Goal: Task Accomplishment & Management: Complete application form

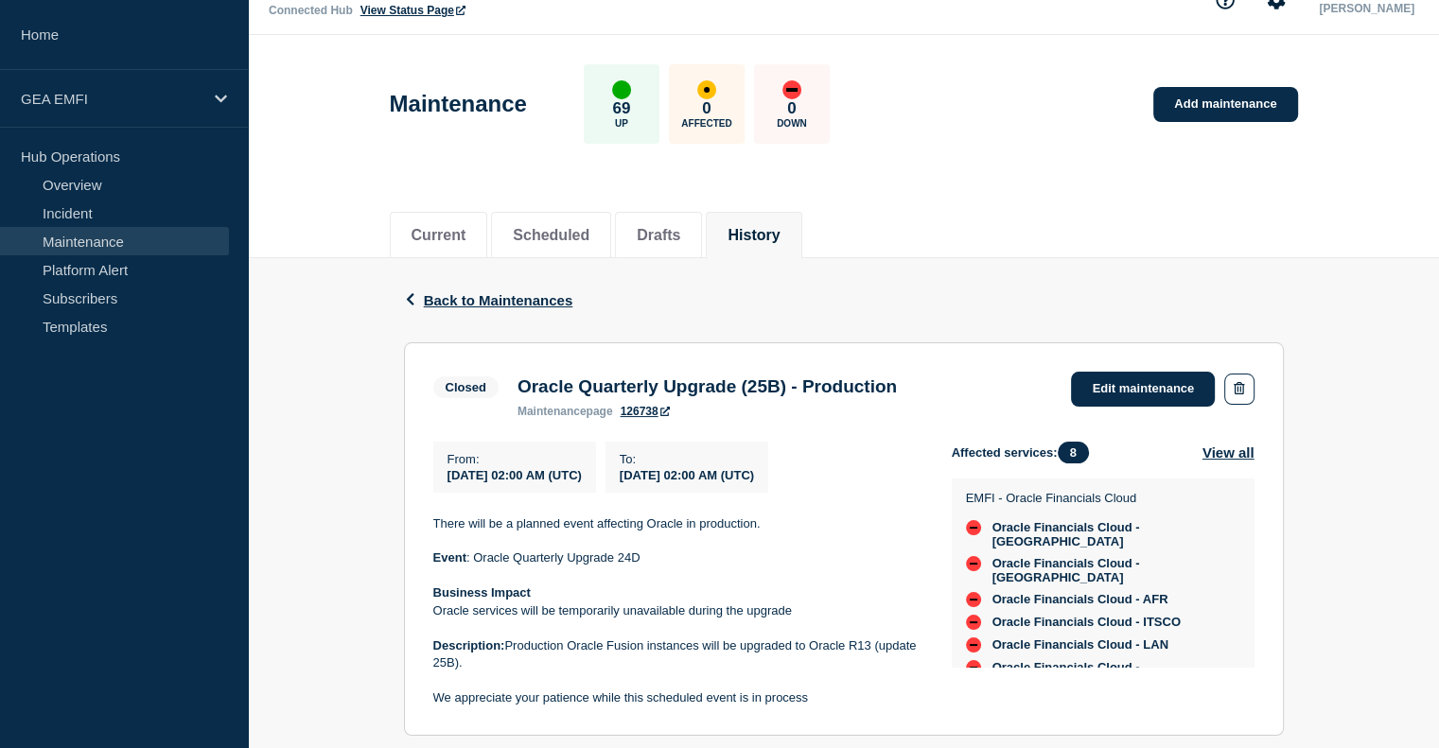
click at [571, 492] on div "From : [DATE] 02:00 AM (UTC)" at bounding box center [514, 467] width 163 height 51
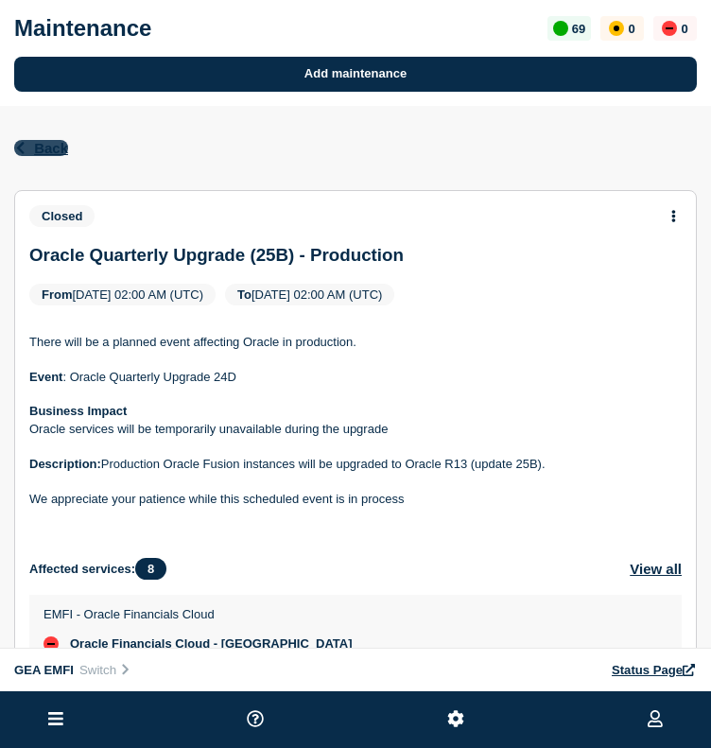
click at [30, 149] on button "Back Back to Maintenances" at bounding box center [41, 148] width 54 height 16
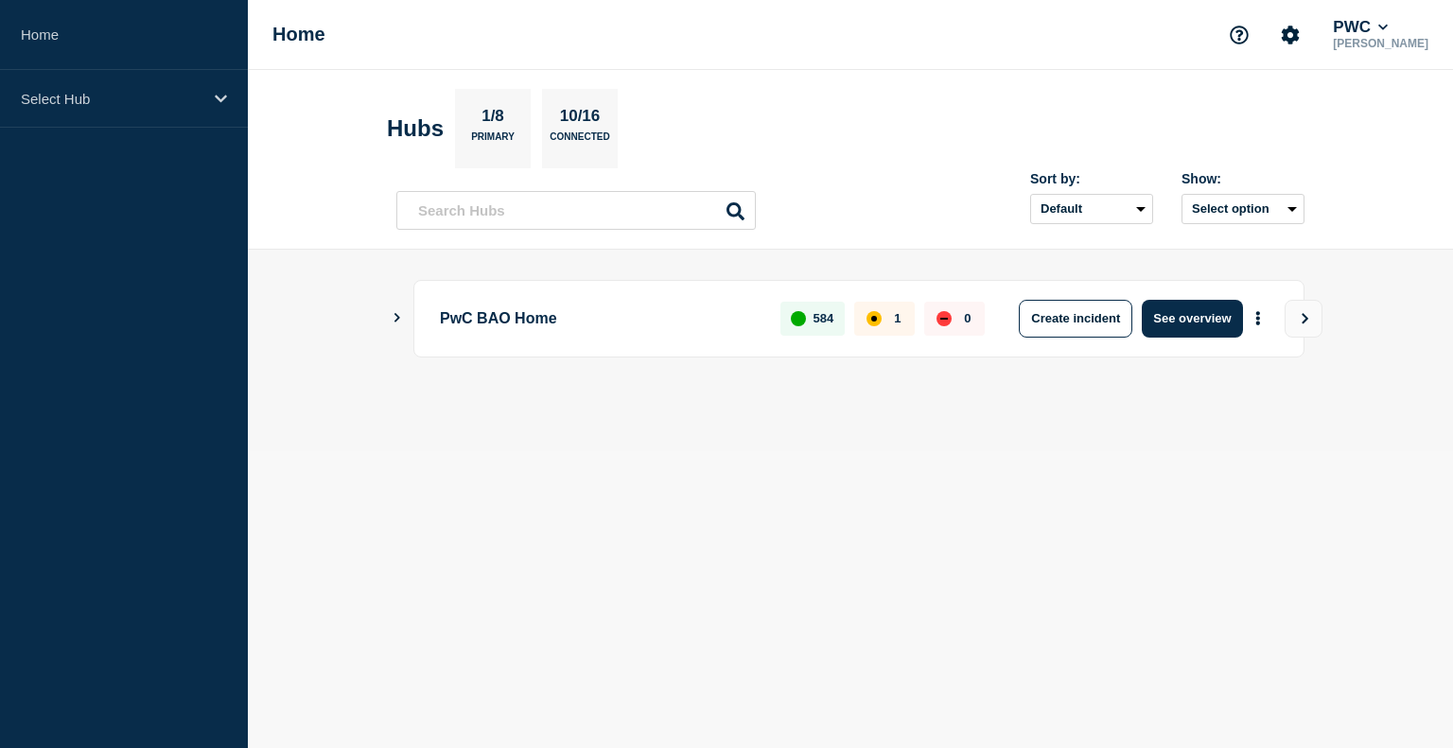
click at [377, 422] on main "PwC BAO Home 584 1 0 Create incident See overview" at bounding box center [850, 350] width 1205 height 201
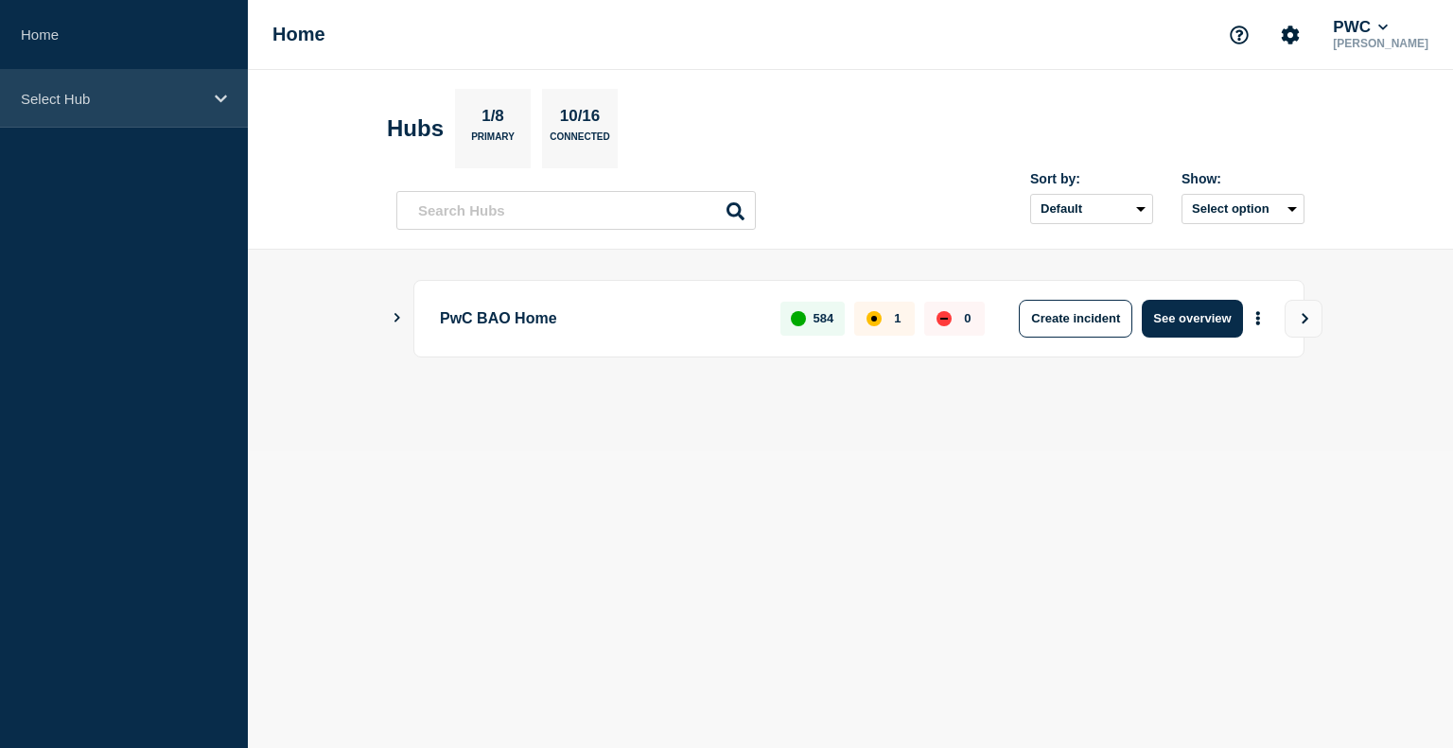
click at [203, 94] on div "Select Hub" at bounding box center [124, 99] width 248 height 58
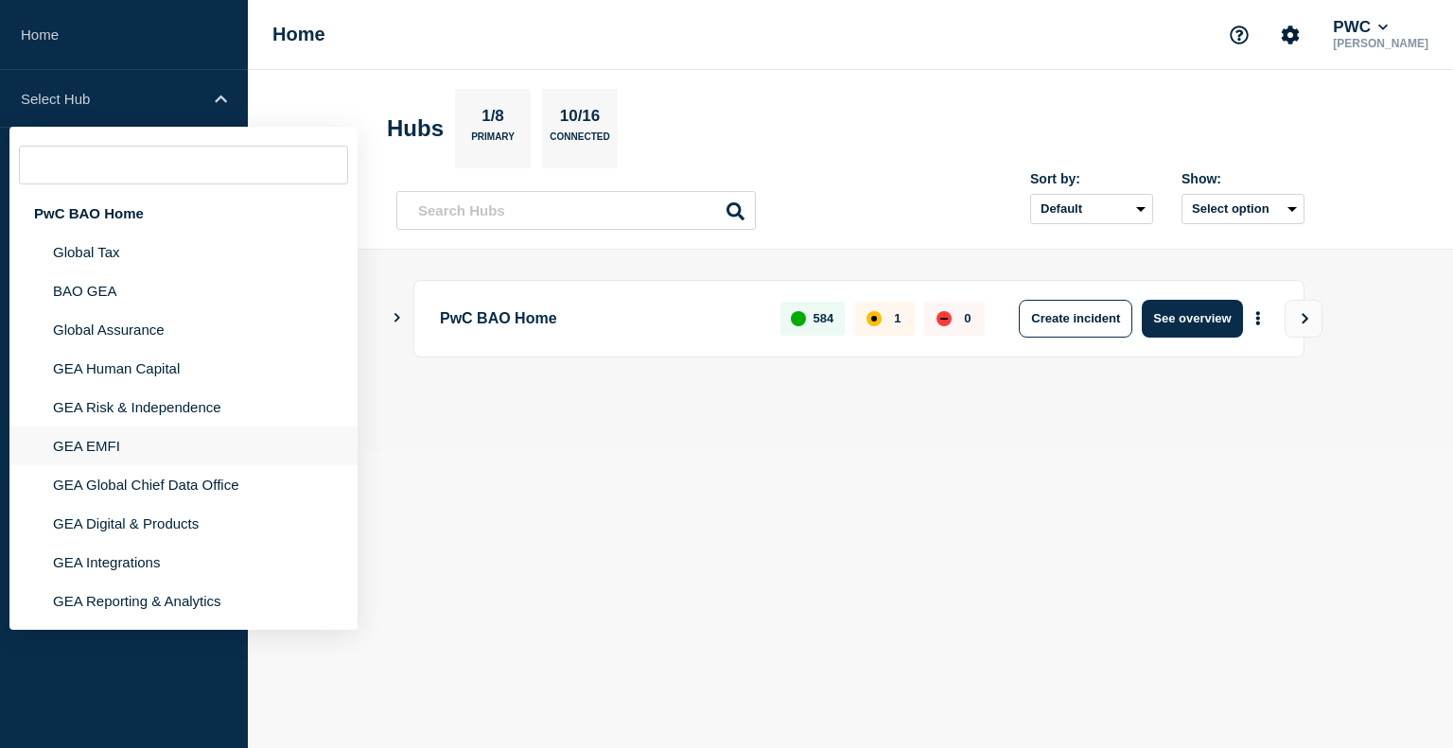
click at [93, 465] on li "GEA EMFI" at bounding box center [183, 484] width 348 height 39
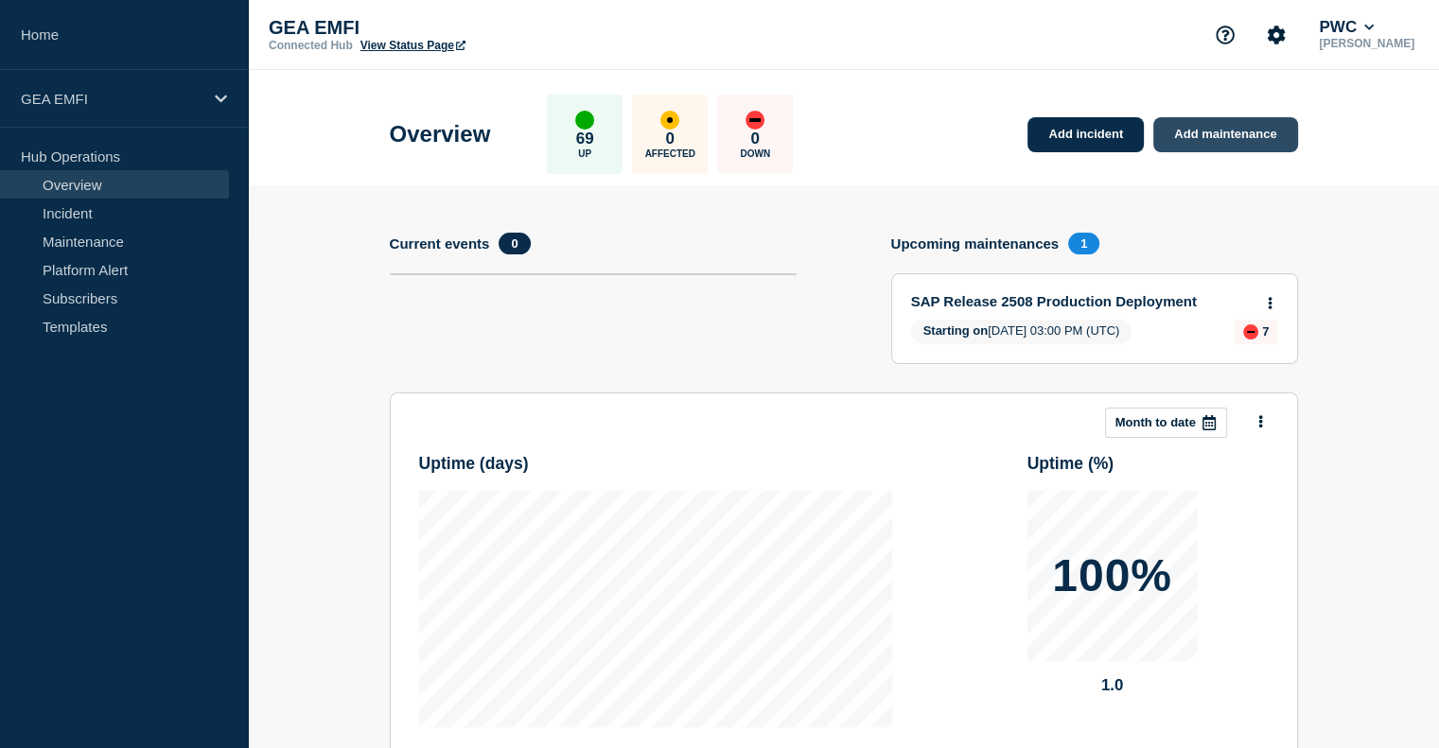
click at [1169, 131] on link "Add maintenance" at bounding box center [1225, 134] width 144 height 35
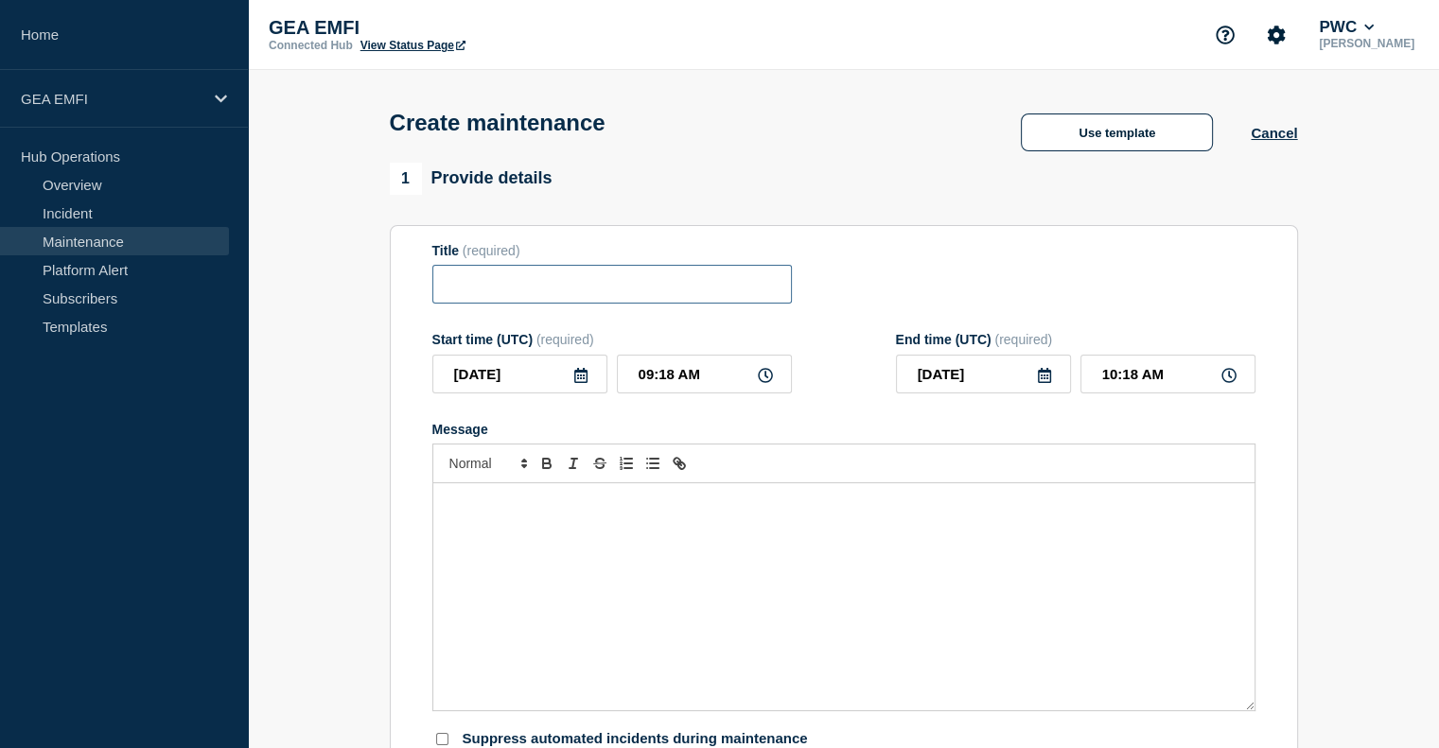
paste input "Oracle Quarterly Upgrade (25C) - Production"
click at [568, 287] on input "Title" at bounding box center [611, 284] width 359 height 39
drag, startPoint x: 454, startPoint y: 283, endPoint x: 401, endPoint y: 283, distance: 53.0
click at [401, 283] on section "Title (required) Oracle Quarterly Upgrade (25C) - Production Start time (UTC) (…" at bounding box center [844, 496] width 908 height 542
click at [764, 287] on input "Oracle Quarterly Upgrade (25C) - Production" at bounding box center [611, 284] width 359 height 39
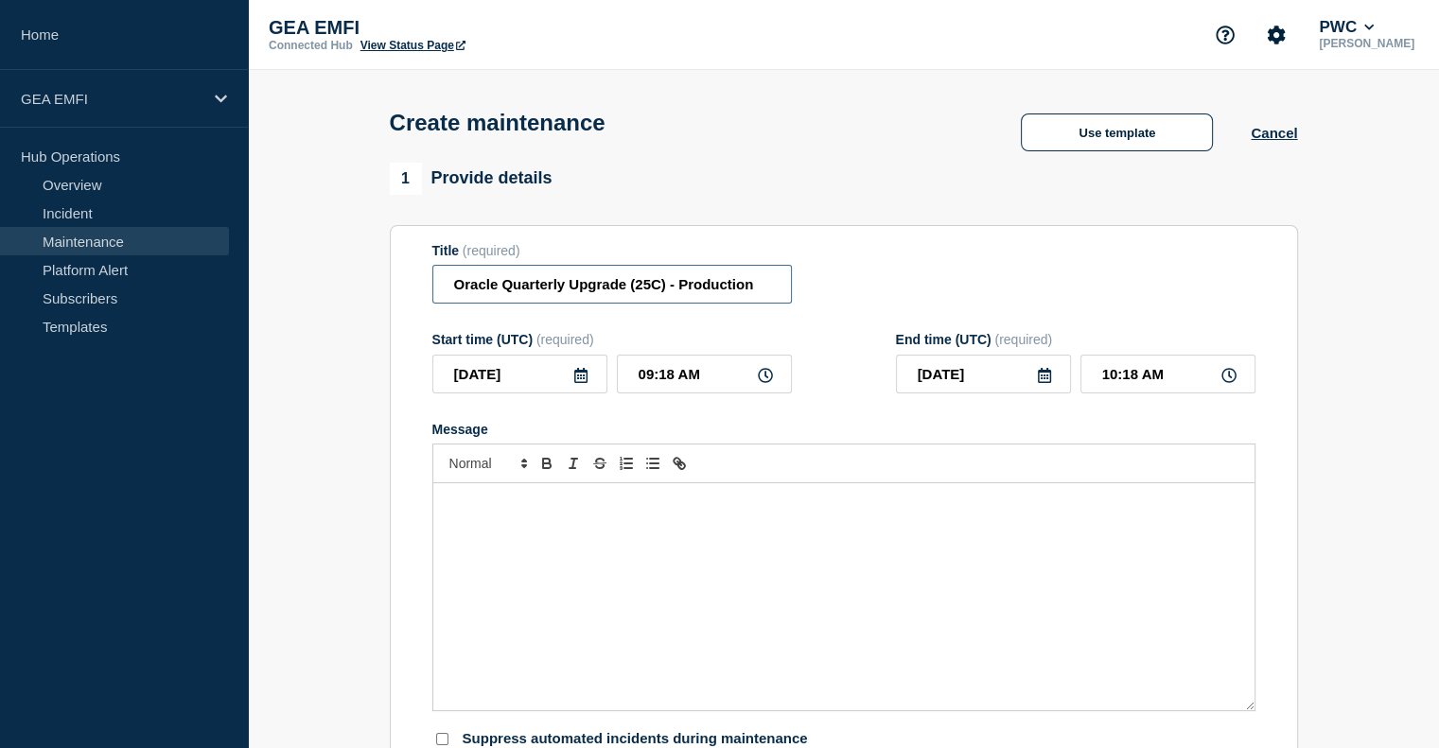
type input "Oracle Quarterly Upgrade (25C) - Production"
click at [617, 536] on div "Message" at bounding box center [843, 596] width 821 height 227
click at [583, 381] on icon at bounding box center [580, 375] width 13 height 15
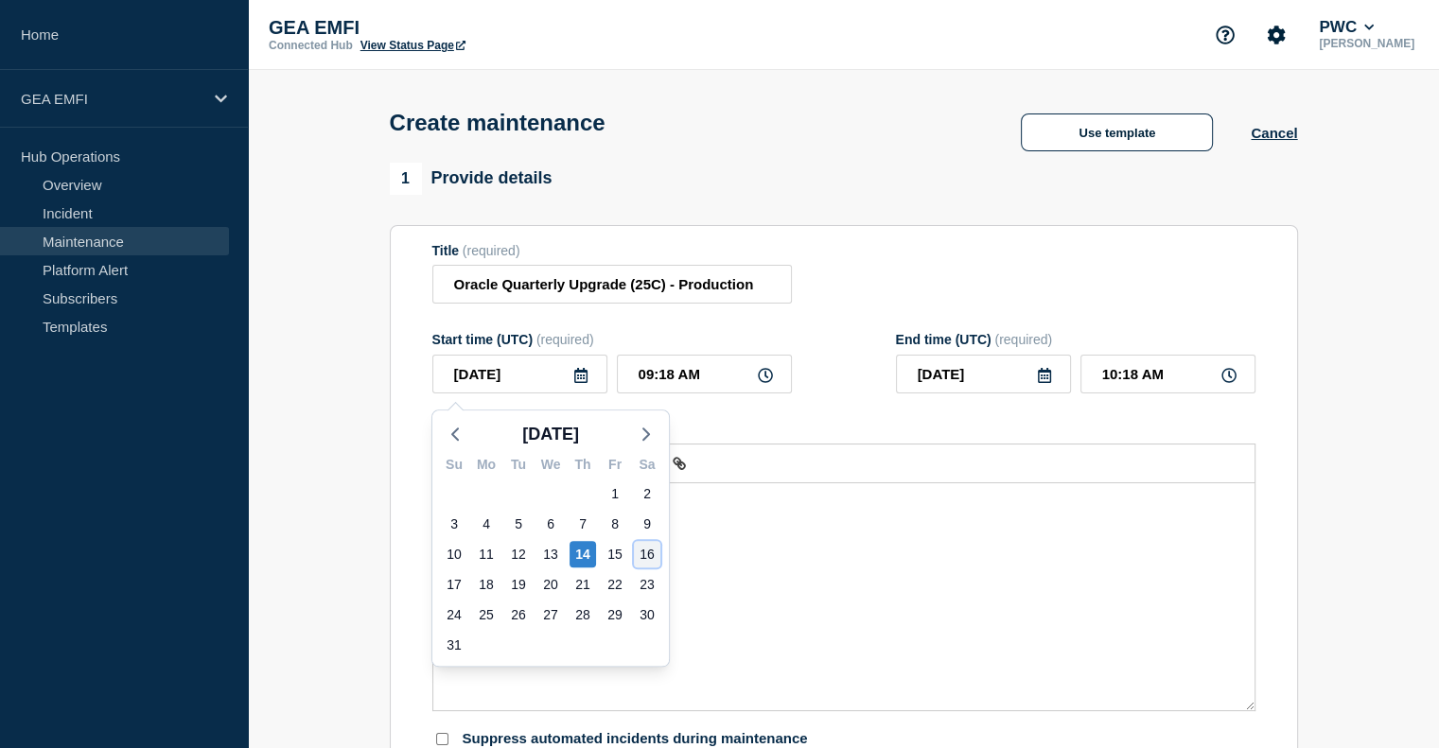
click at [641, 557] on div "16" at bounding box center [647, 554] width 26 height 26
type input "2025-08-16"
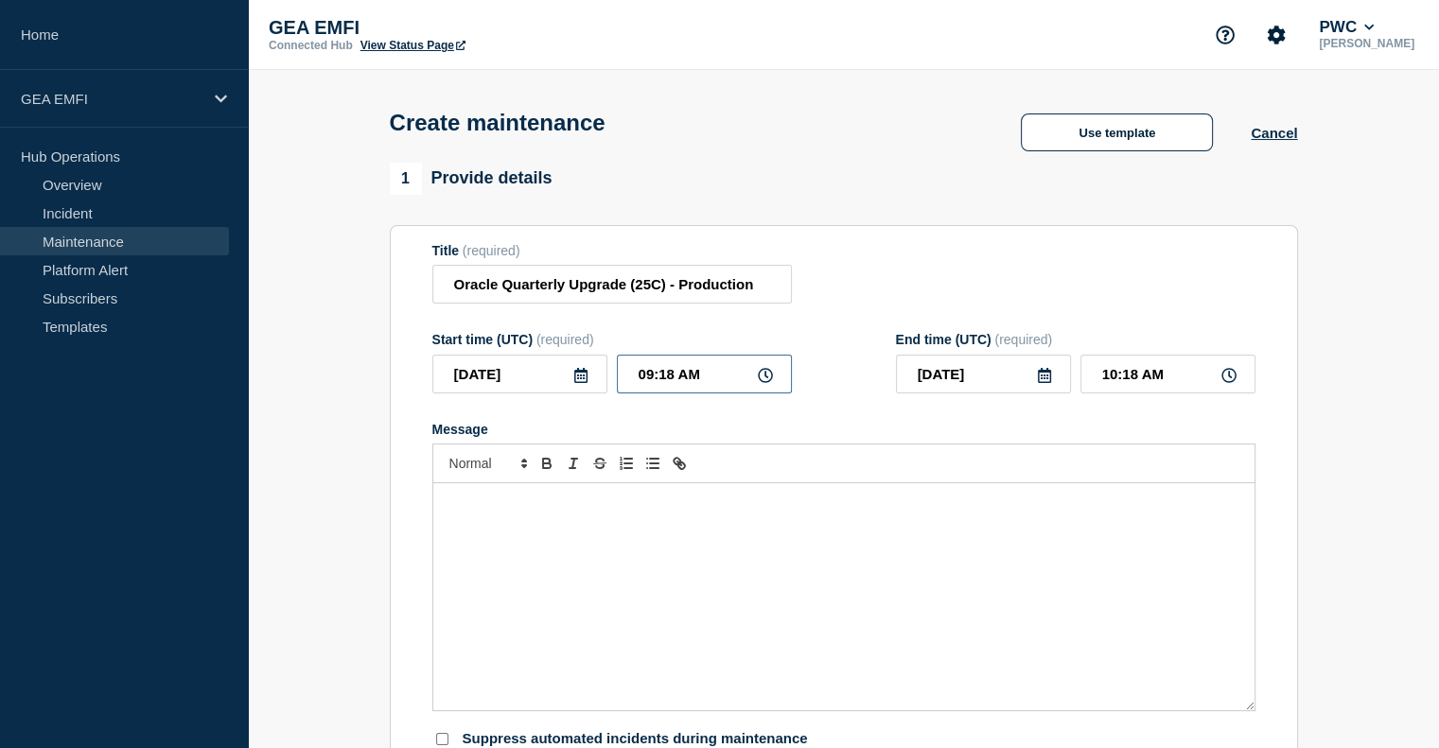
click at [696, 376] on input "09:18 AM" at bounding box center [704, 374] width 175 height 39
click at [675, 373] on input "09:18 AM" at bounding box center [704, 374] width 175 height 39
click at [655, 374] on input "09:18 AM" at bounding box center [704, 374] width 175 height 39
type input "01:18 AM"
type input "02:18 AM"
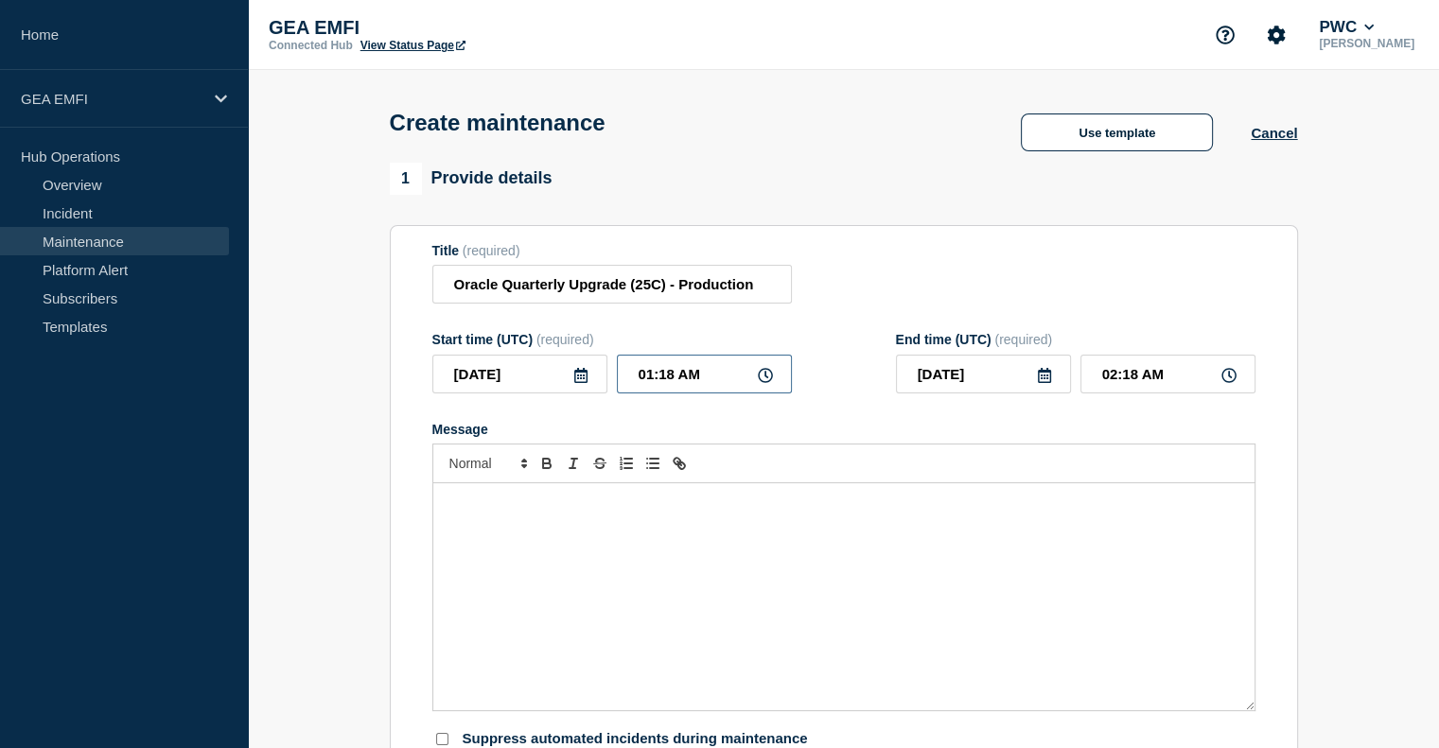
click at [670, 376] on input "01:18 AM" at bounding box center [704, 374] width 175 height 39
type input "01:00 AM"
click at [1120, 377] on input "02:00 AM" at bounding box center [1167, 374] width 175 height 39
click at [1137, 381] on input "02:00 AM" at bounding box center [1167, 374] width 175 height 39
click at [1114, 377] on input "02:00 AM" at bounding box center [1167, 374] width 175 height 39
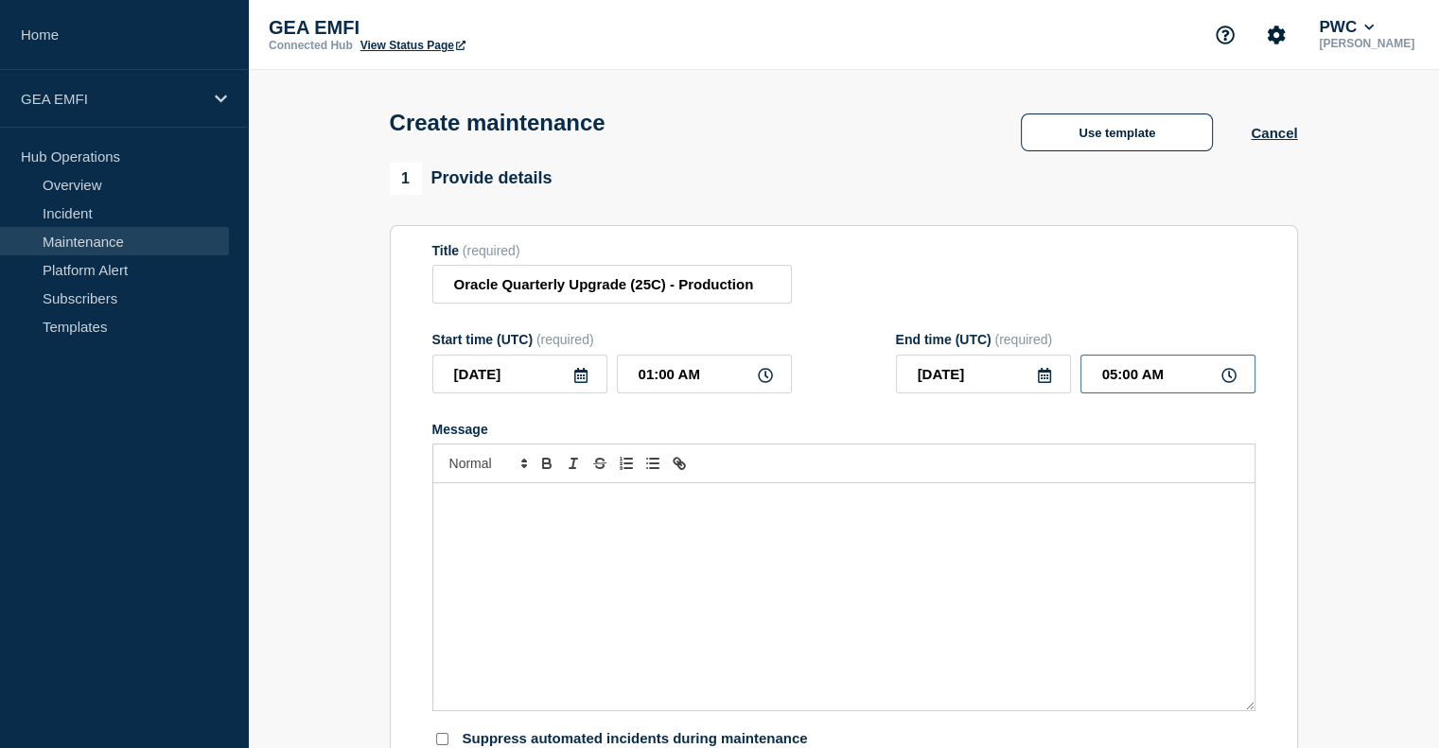
click at [1139, 378] on input "05:00 AM" at bounding box center [1167, 374] width 175 height 39
type input "05:00 PM"
click at [666, 578] on div "Message" at bounding box center [843, 596] width 821 height 227
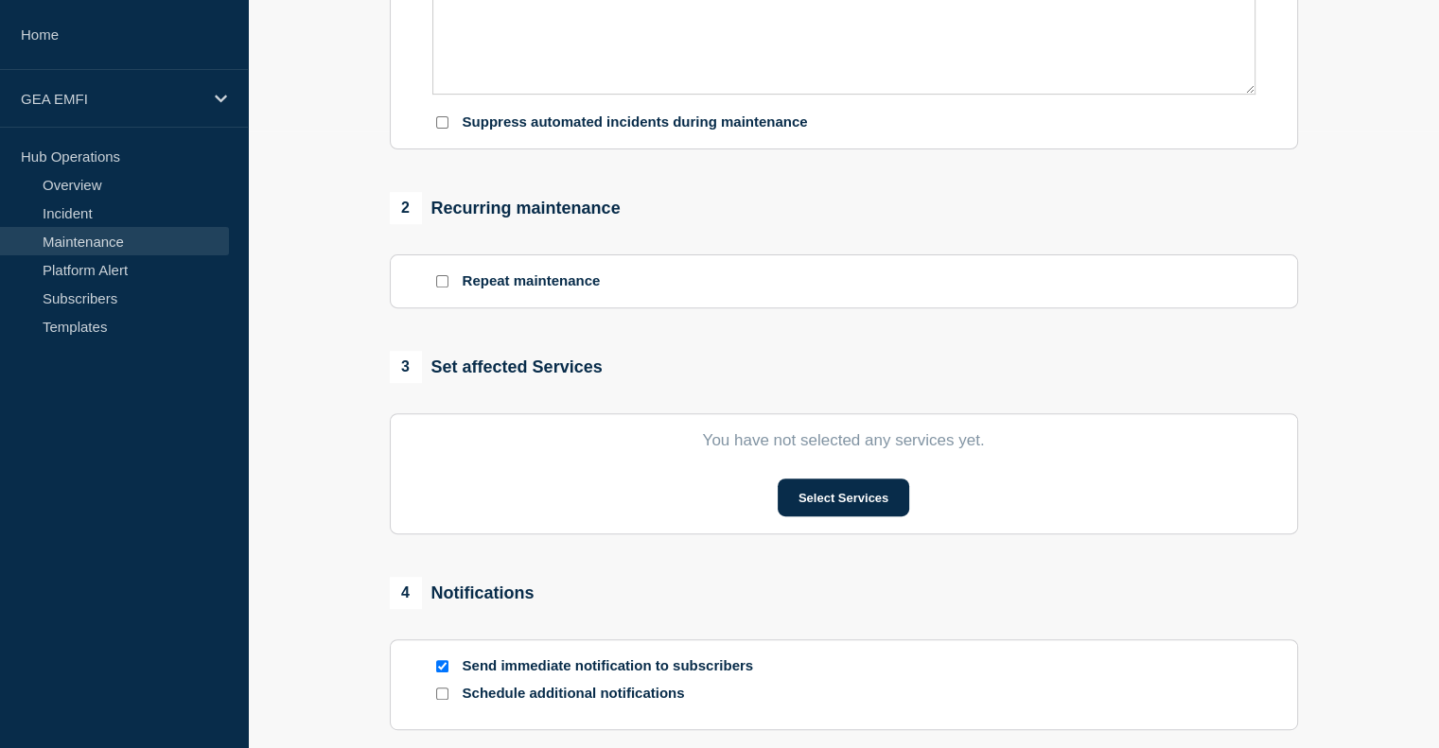
scroll to position [647, 0]
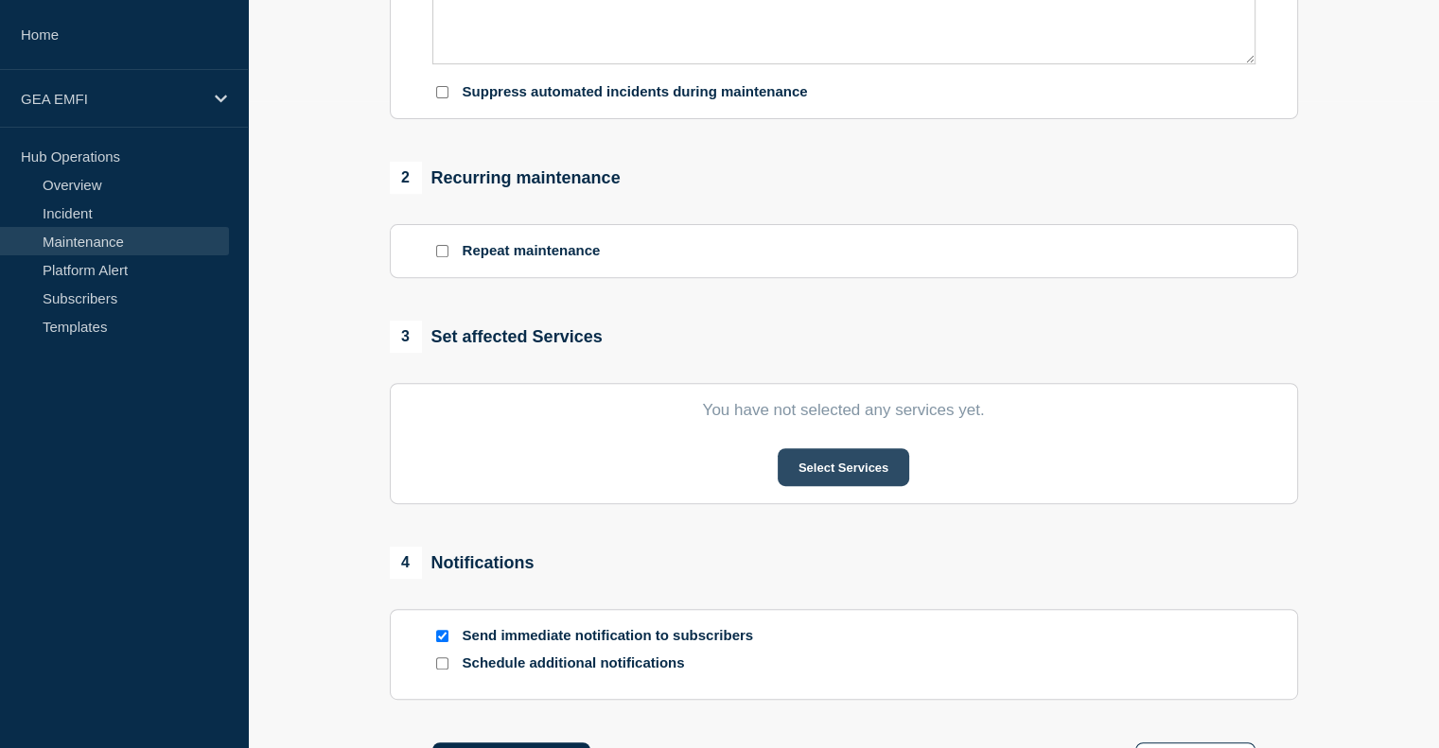
click at [834, 486] on button "Select Services" at bounding box center [843, 467] width 131 height 38
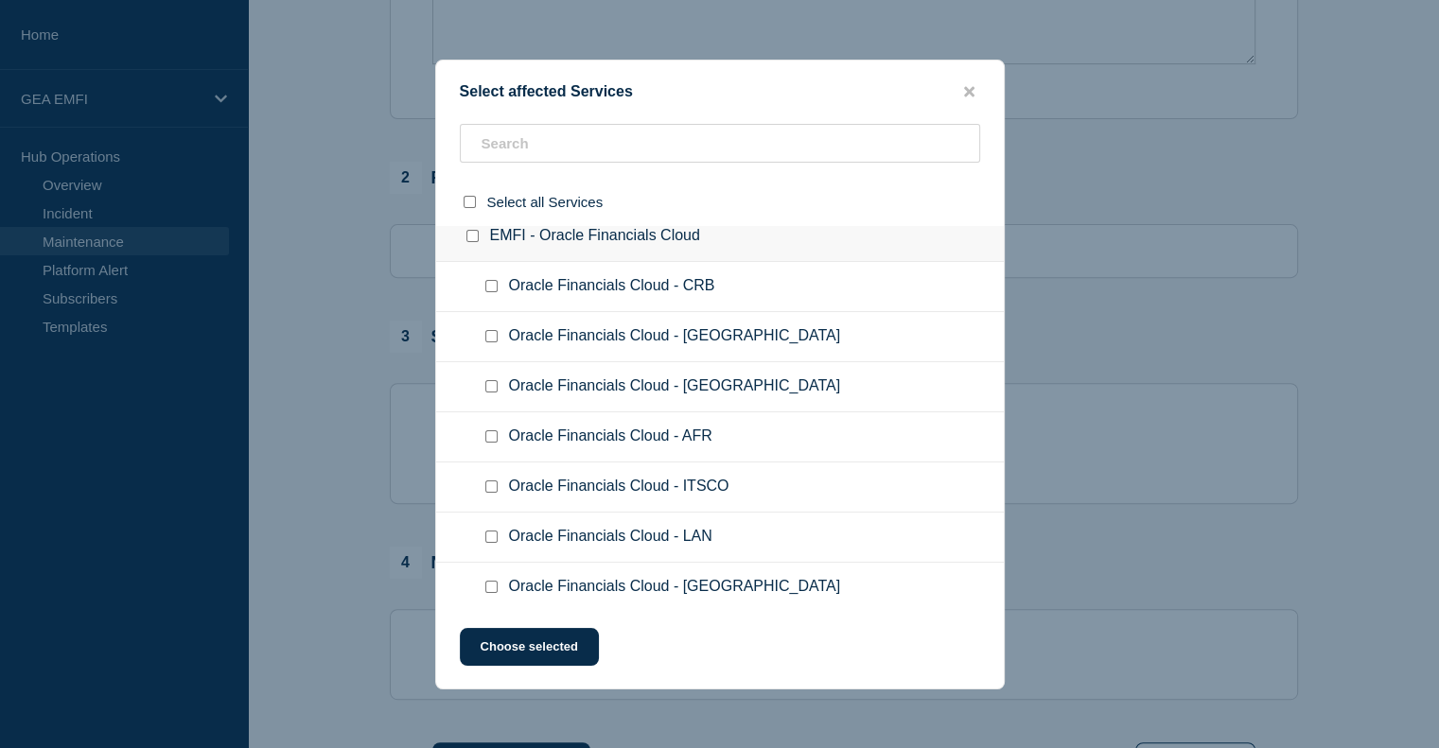
click at [650, 534] on span "Oracle Financials Cloud - LAN" at bounding box center [610, 537] width 203 height 19
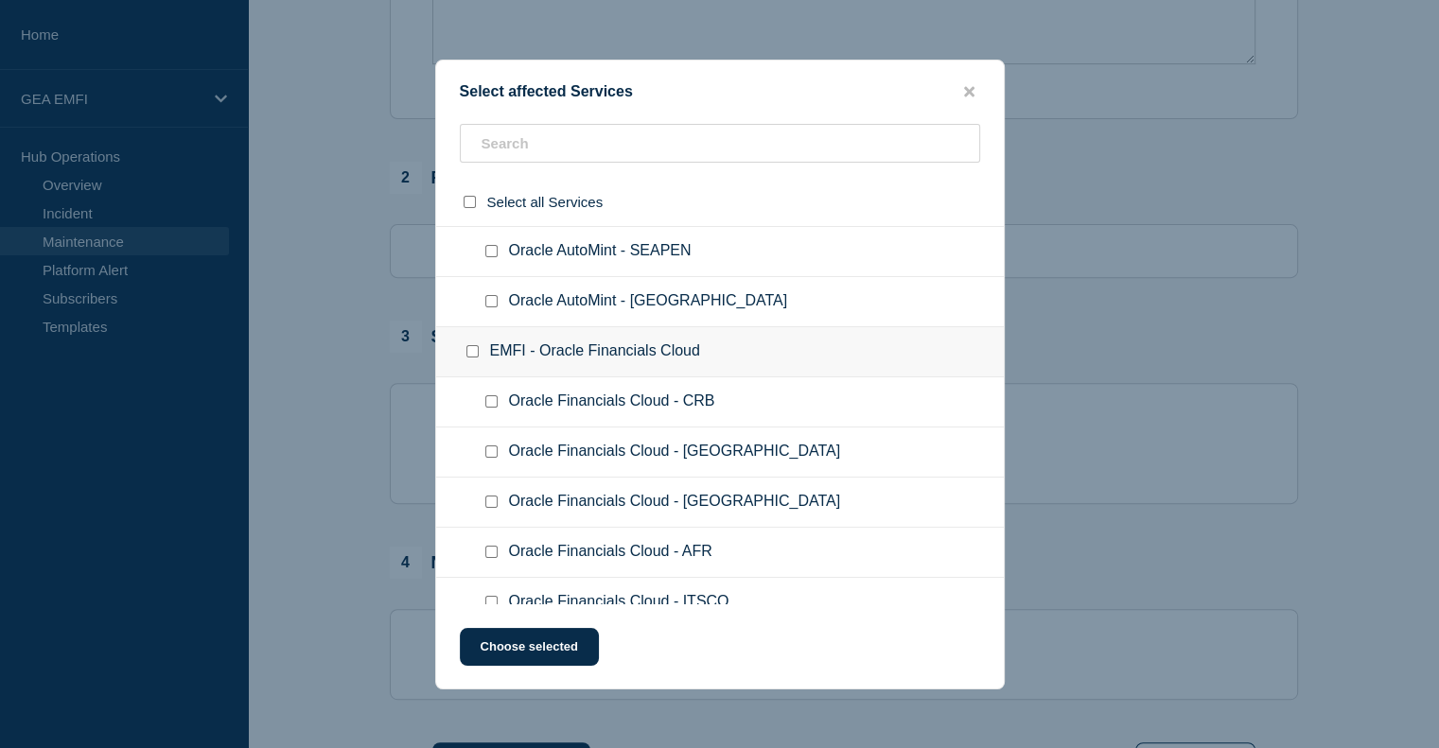
scroll to position [2505, 0]
click at [474, 344] on div at bounding box center [476, 353] width 27 height 19
click at [472, 347] on input "EMFI - Oracle Financials Cloud checkbox" at bounding box center [472, 353] width 12 height 12
checkbox input "true"
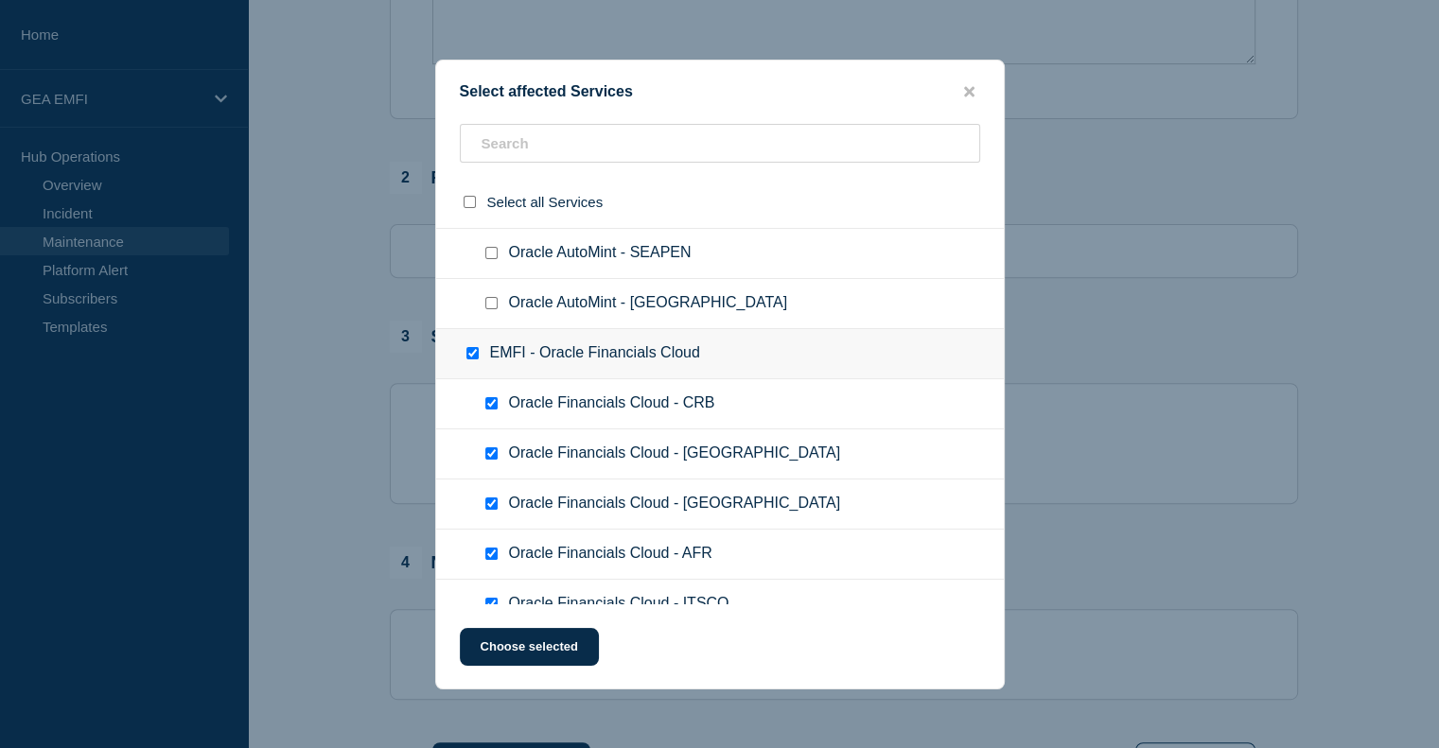
checkbox input "true"
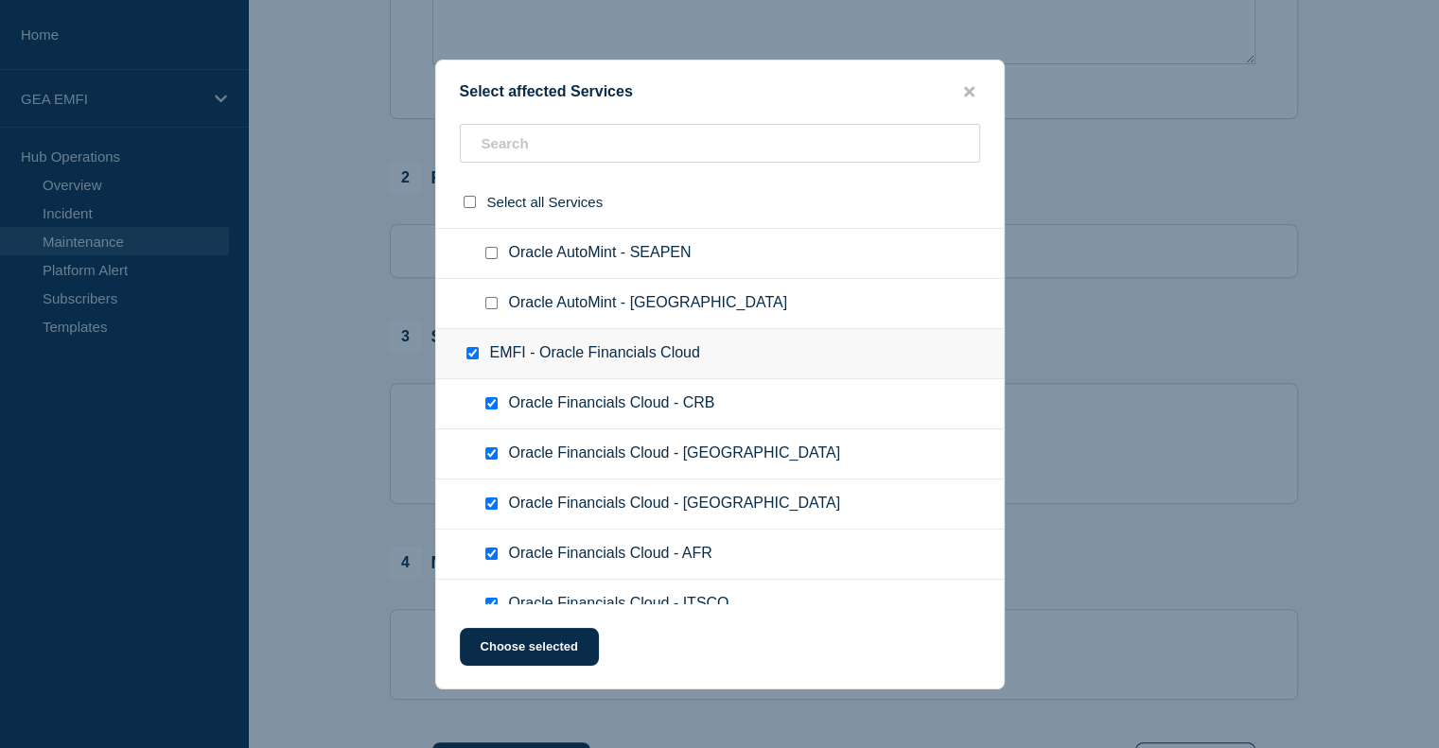
checkbox input "true"
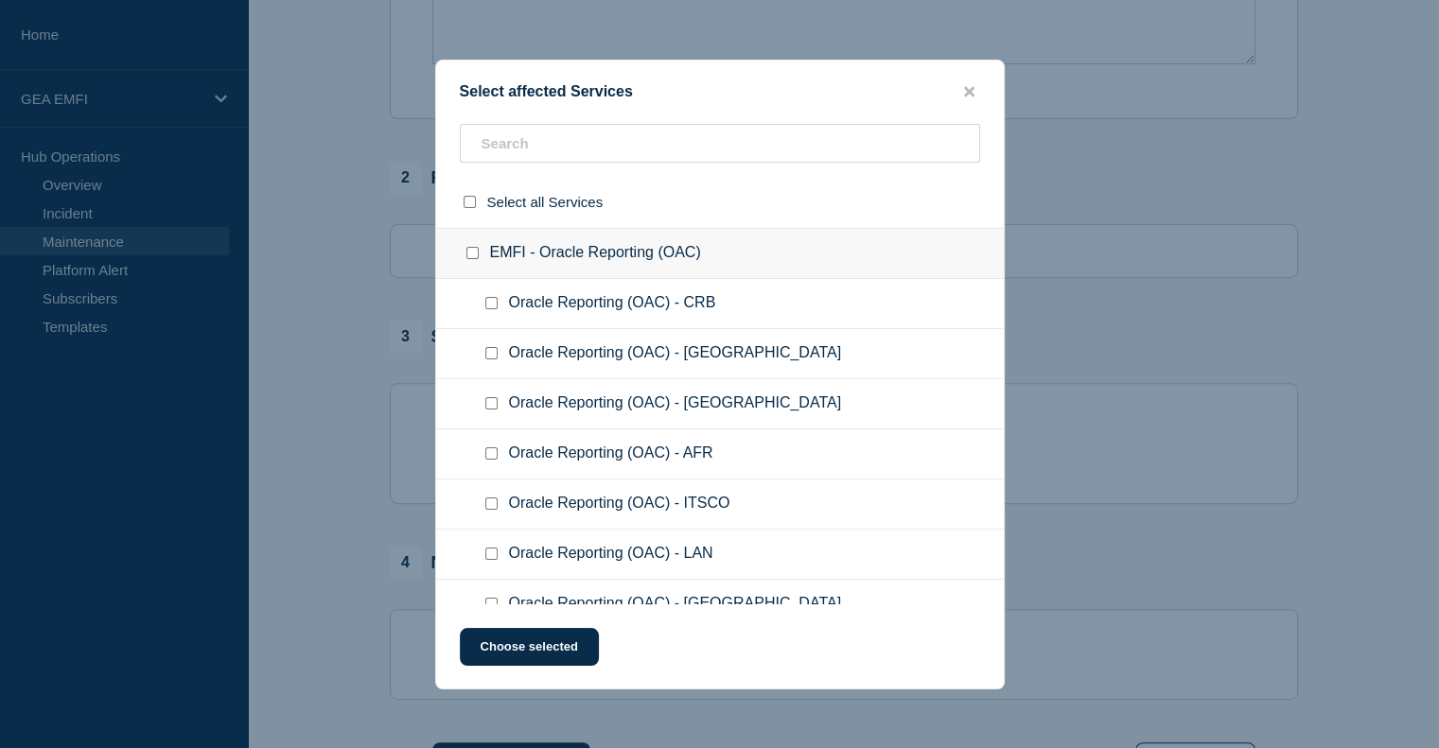
scroll to position [3113, 0]
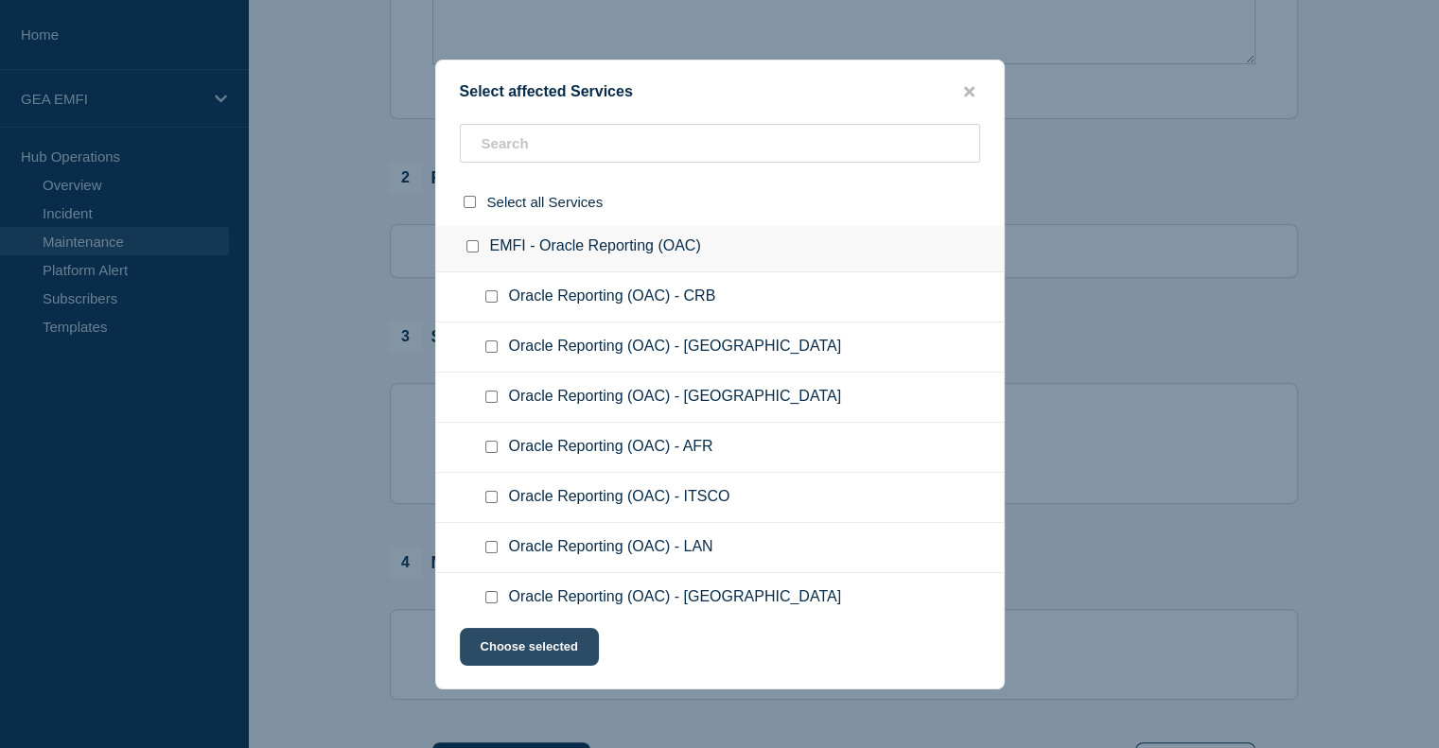
click at [529, 644] on button "Choose selected" at bounding box center [529, 647] width 139 height 38
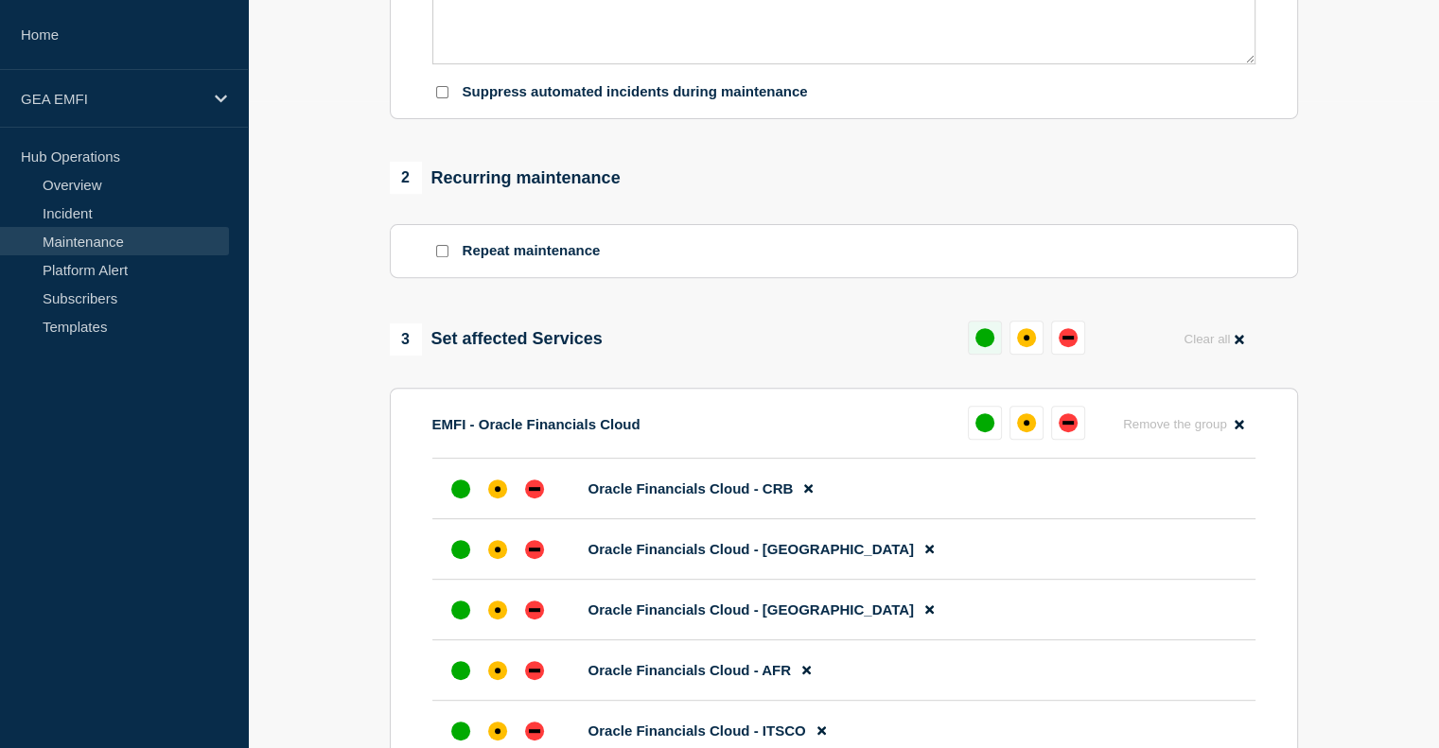
click at [976, 355] on button at bounding box center [985, 338] width 34 height 34
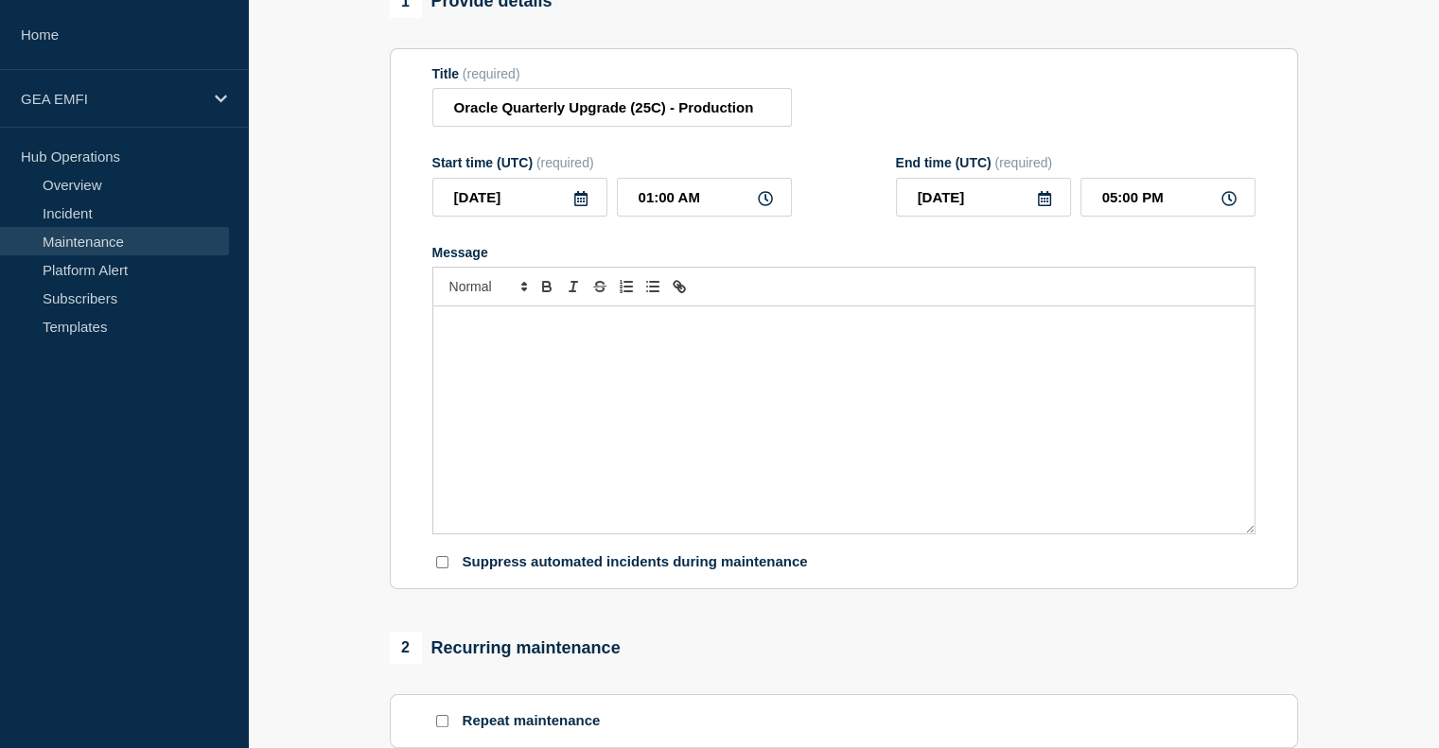
scroll to position [174, 0]
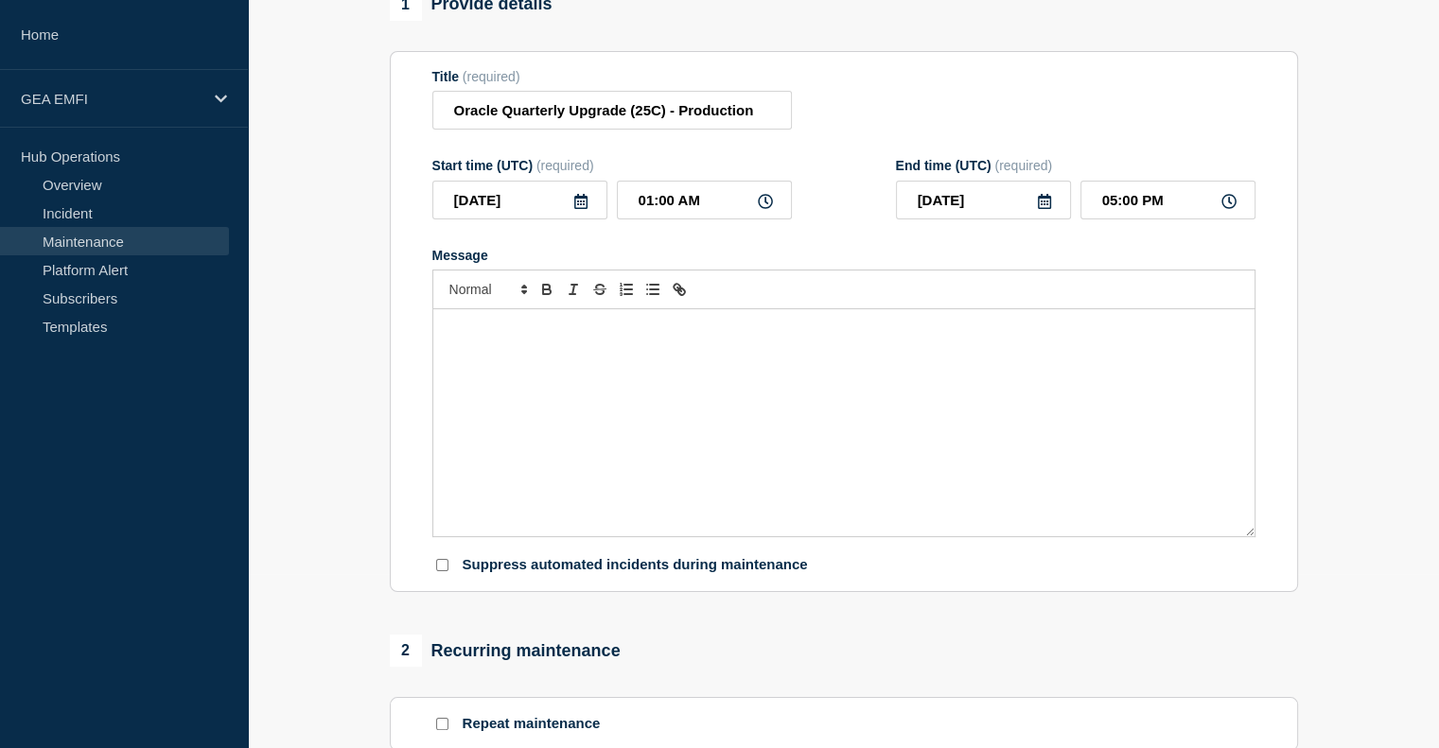
click at [726, 389] on div "Message" at bounding box center [843, 422] width 821 height 227
click at [613, 409] on div "Message" at bounding box center [843, 422] width 821 height 227
click at [504, 382] on div "Message" at bounding box center [843, 422] width 821 height 227
click at [506, 394] on div "Message" at bounding box center [843, 422] width 821 height 227
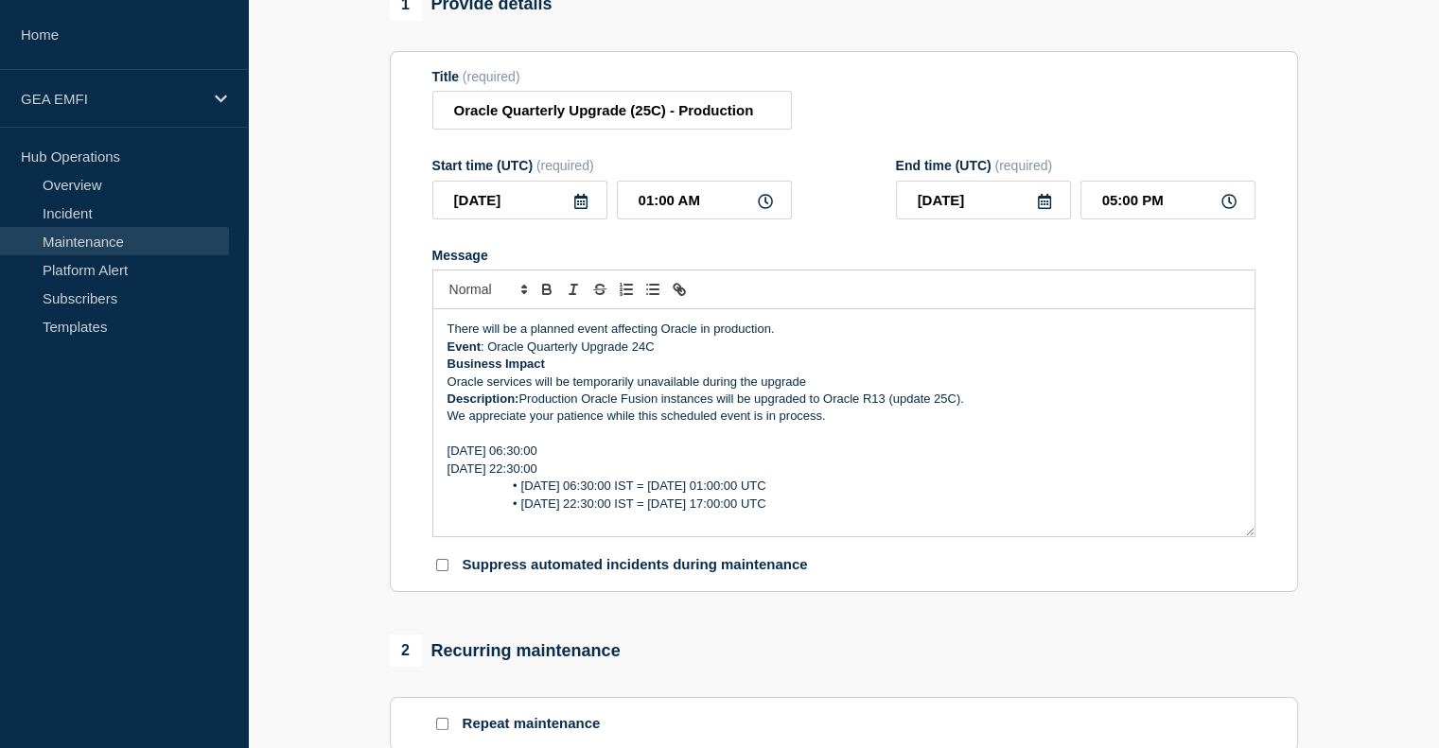
click at [782, 338] on p "There will be a planned event affecting Oracle in production." at bounding box center [843, 329] width 793 height 17
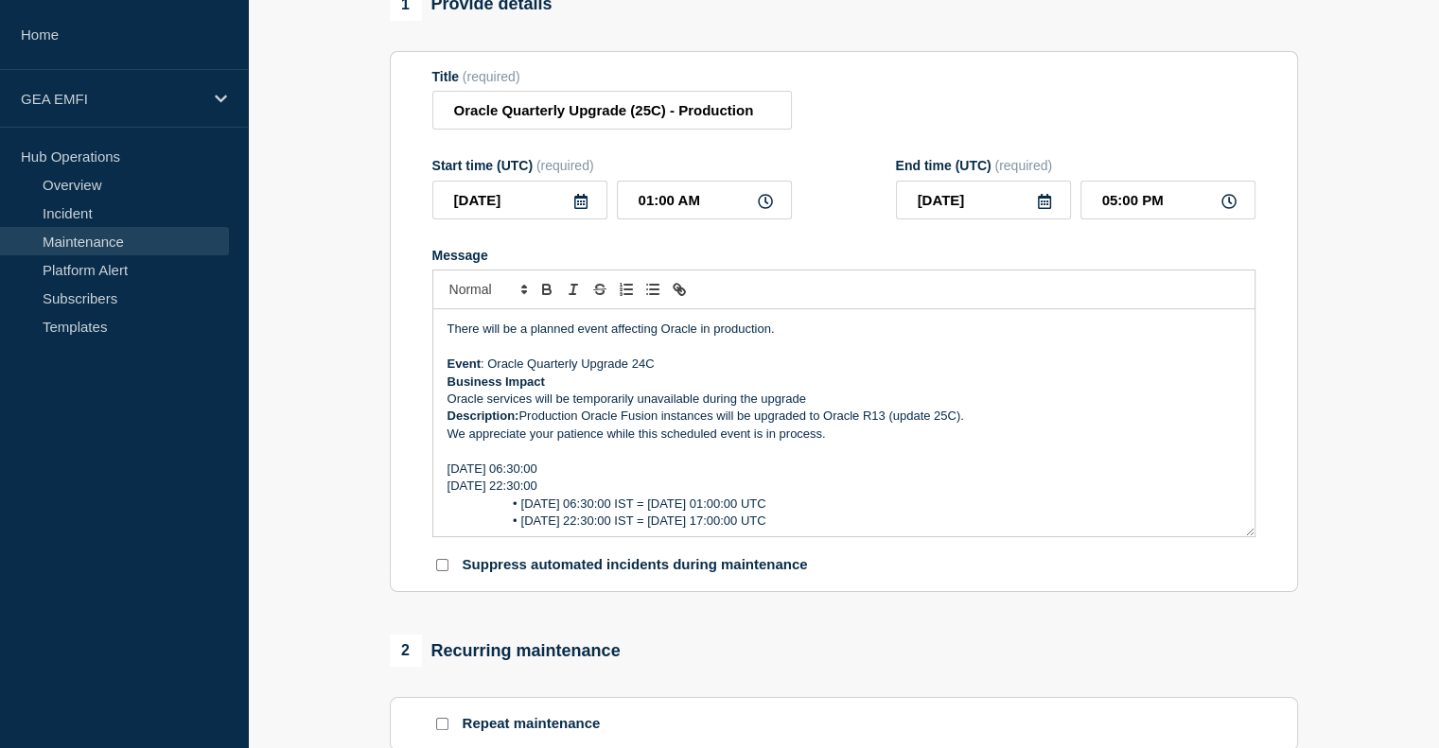
click at [662, 373] on p "Event : Oracle Quarterly Upgrade 24C" at bounding box center [843, 364] width 793 height 17
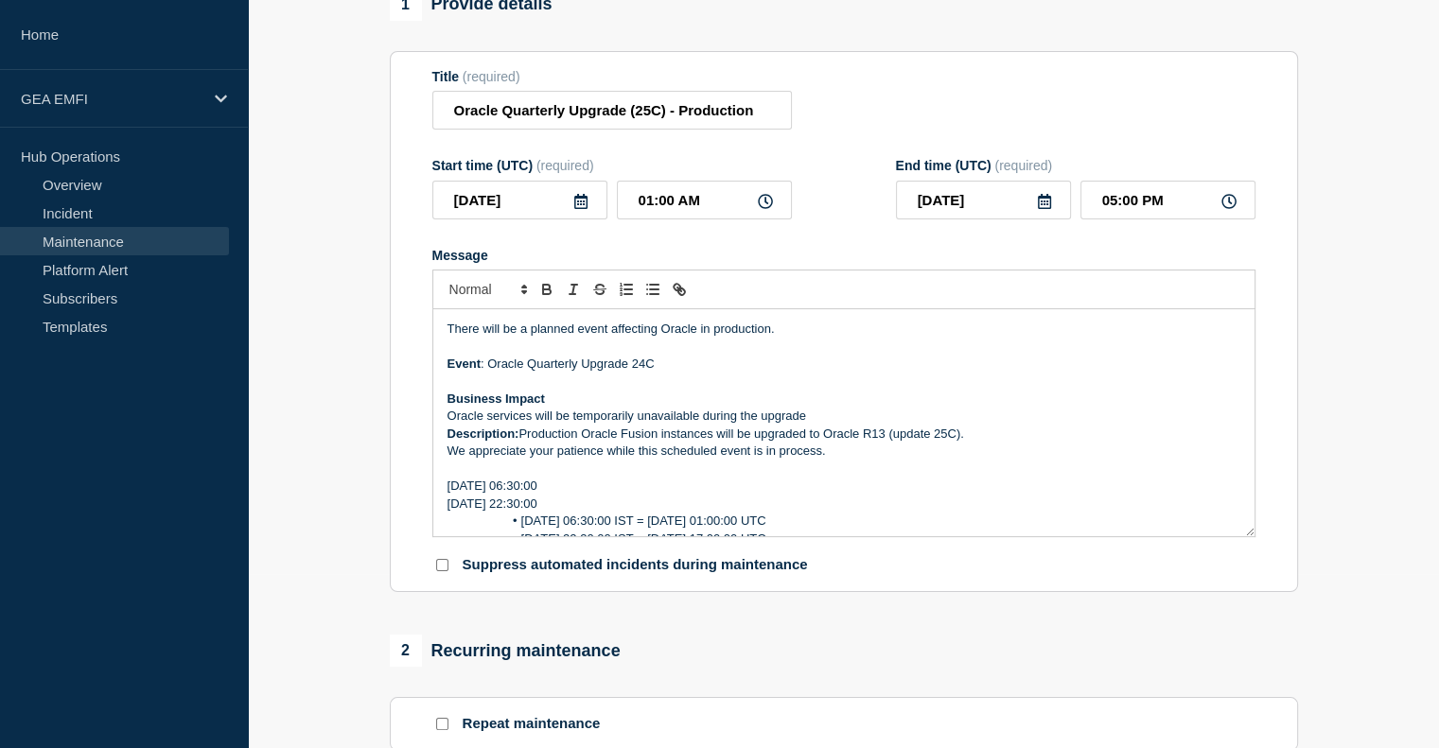
click at [830, 425] on p "Oracle services will be temporarily unavailable during the upgrade" at bounding box center [843, 416] width 793 height 17
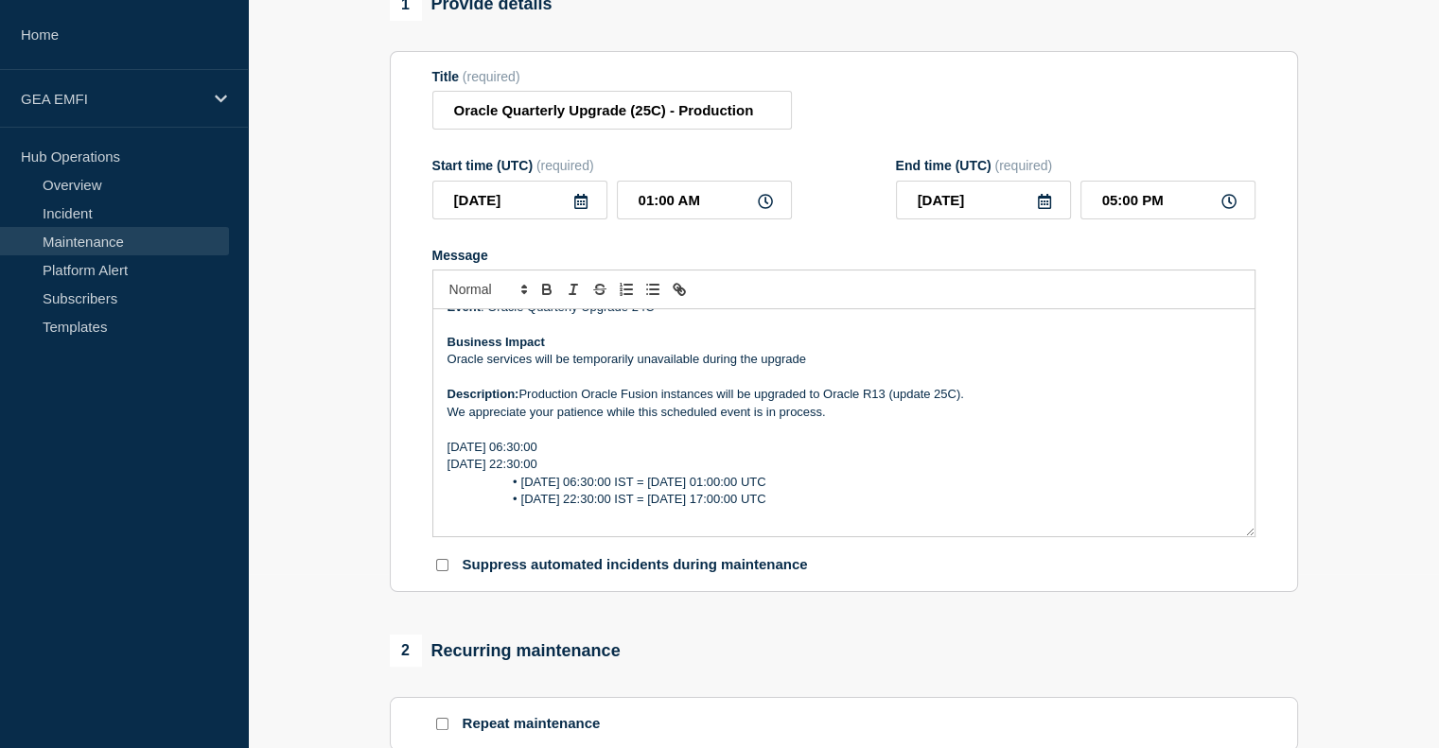
scroll to position [57, 0]
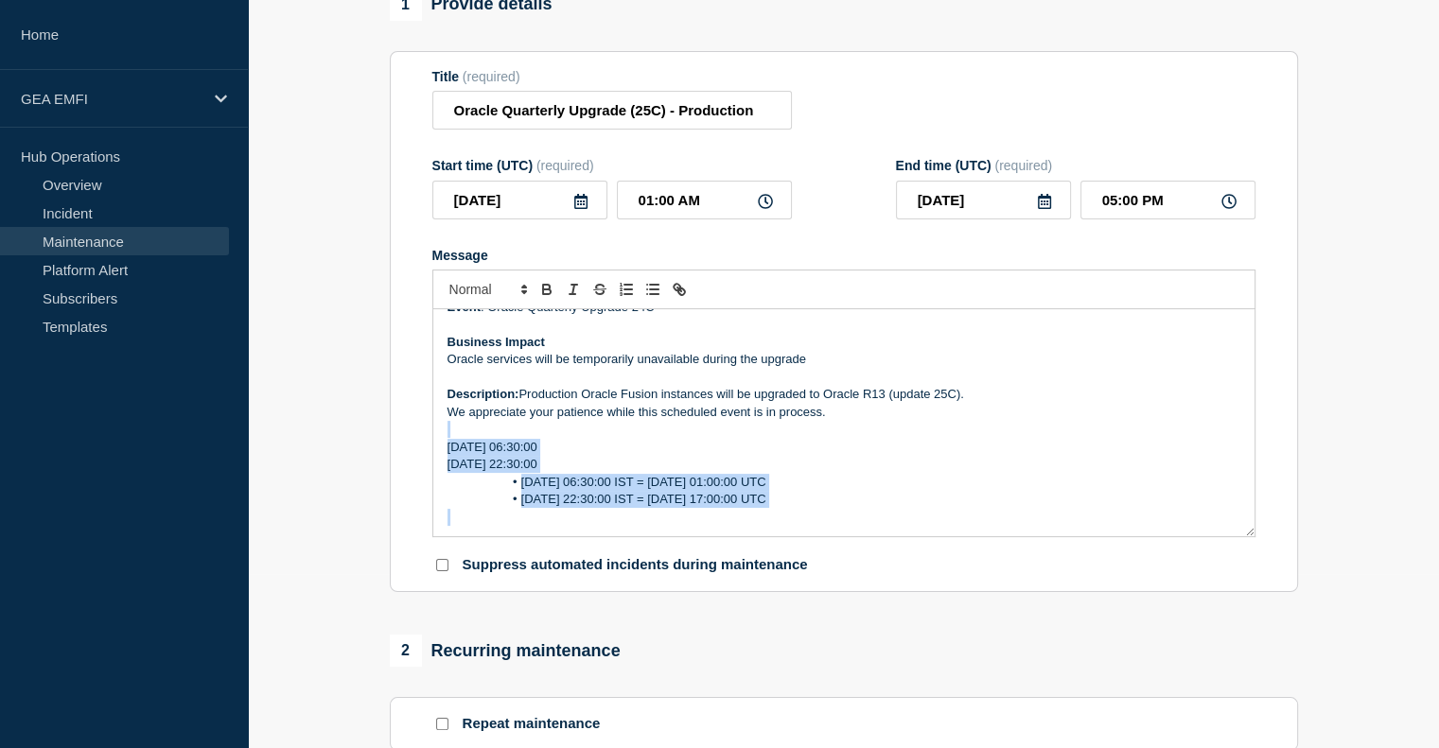
drag, startPoint x: 495, startPoint y: 435, endPoint x: 904, endPoint y: 575, distance: 432.9
click at [904, 575] on form "Title (required) Oracle Quarterly Upgrade (25C) - Production Start time (UTC) (…" at bounding box center [843, 322] width 823 height 506
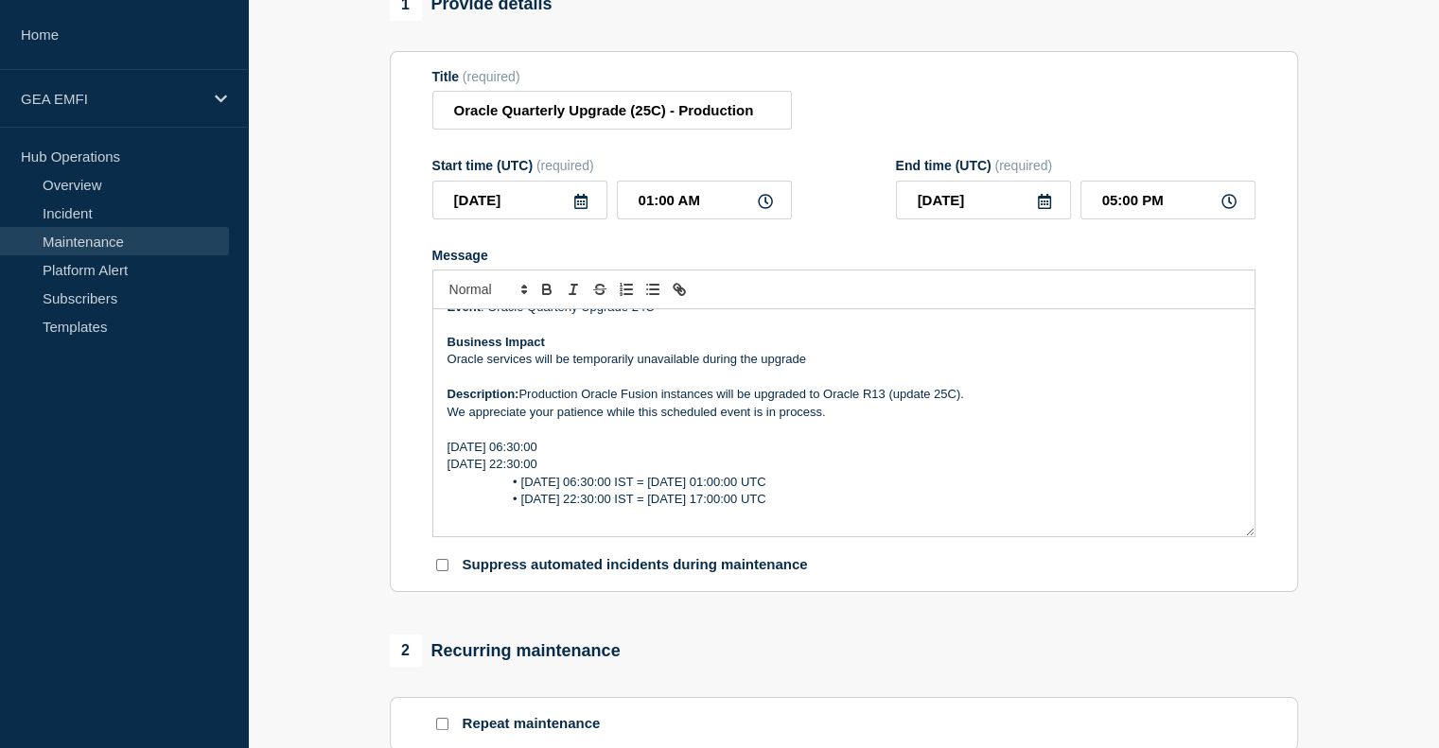
scroll to position [0, 0]
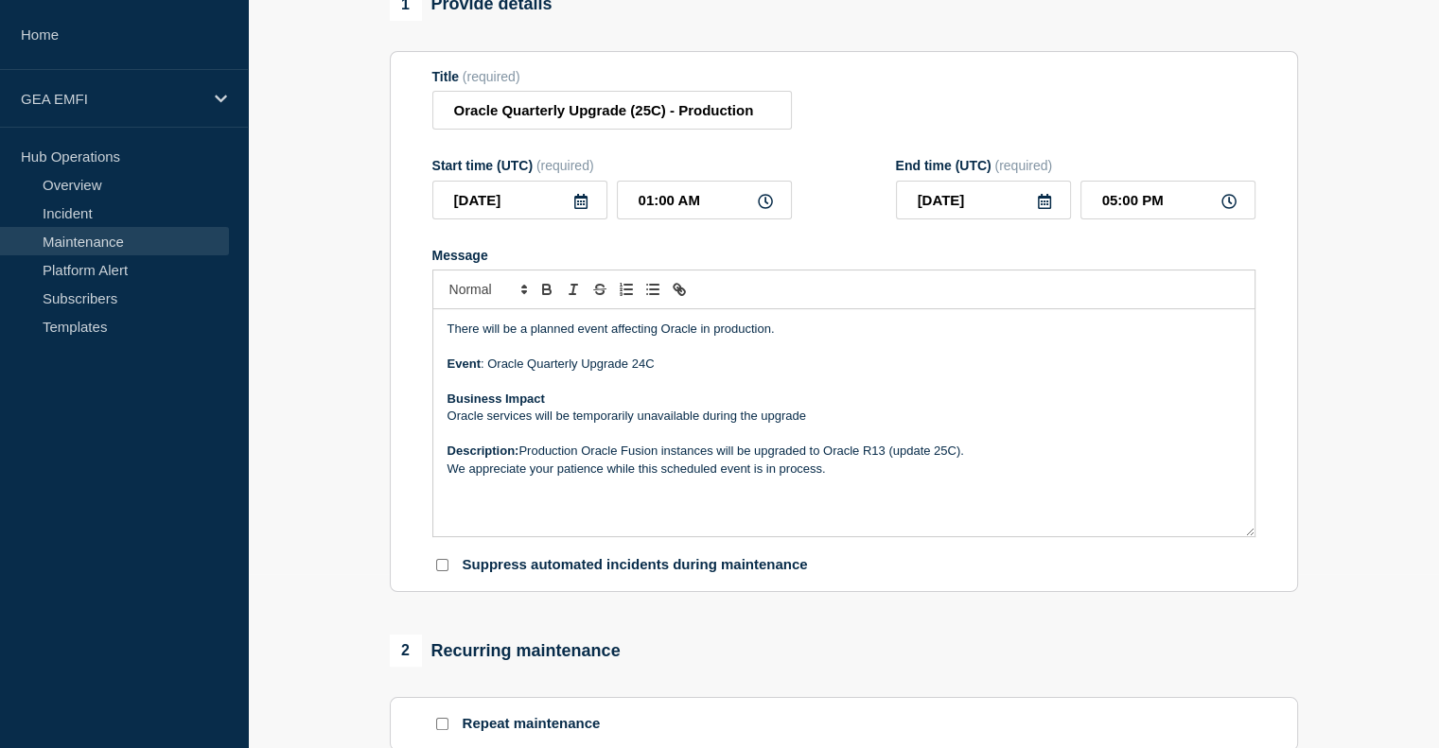
click at [971, 451] on p "Description: Production Oracle Fusion instances will be upgraded to Oracle R13 …" at bounding box center [843, 451] width 793 height 17
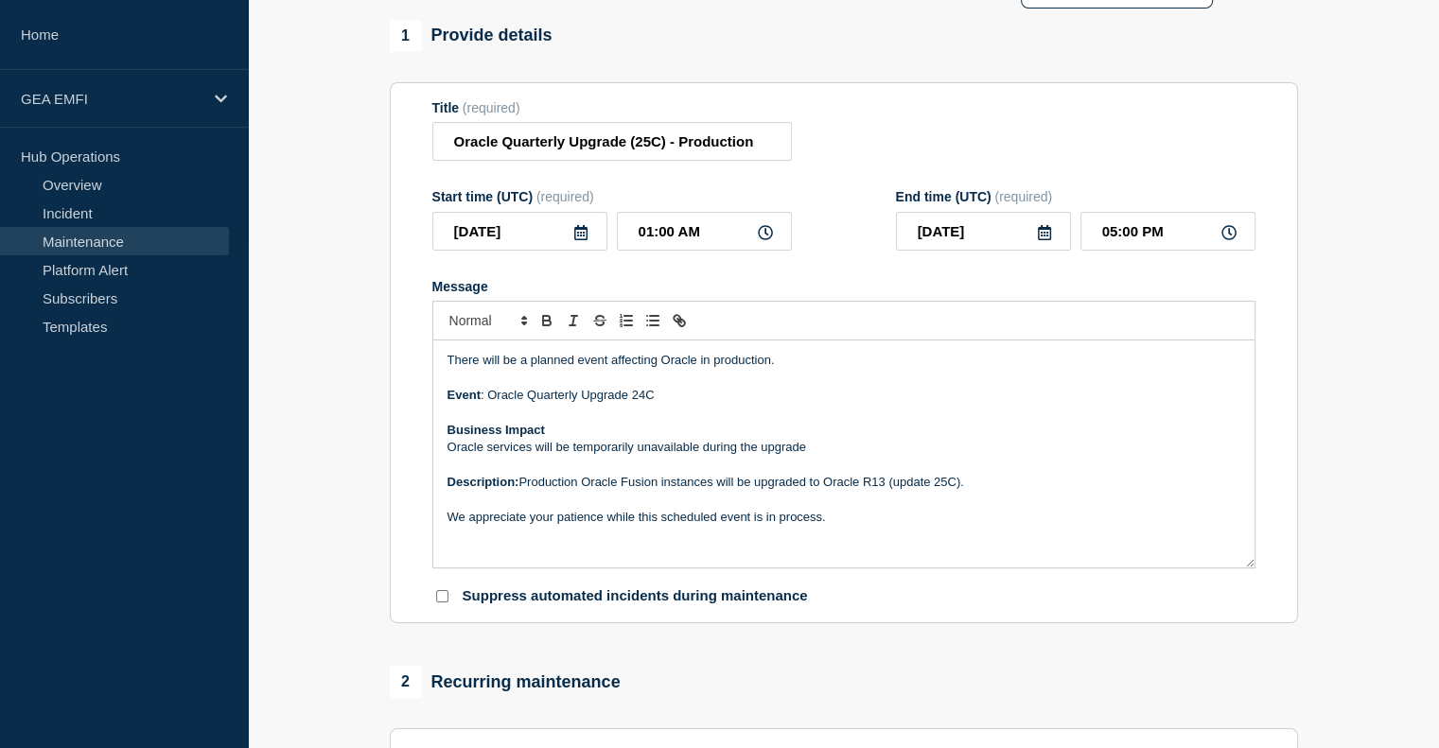
scroll to position [101, 0]
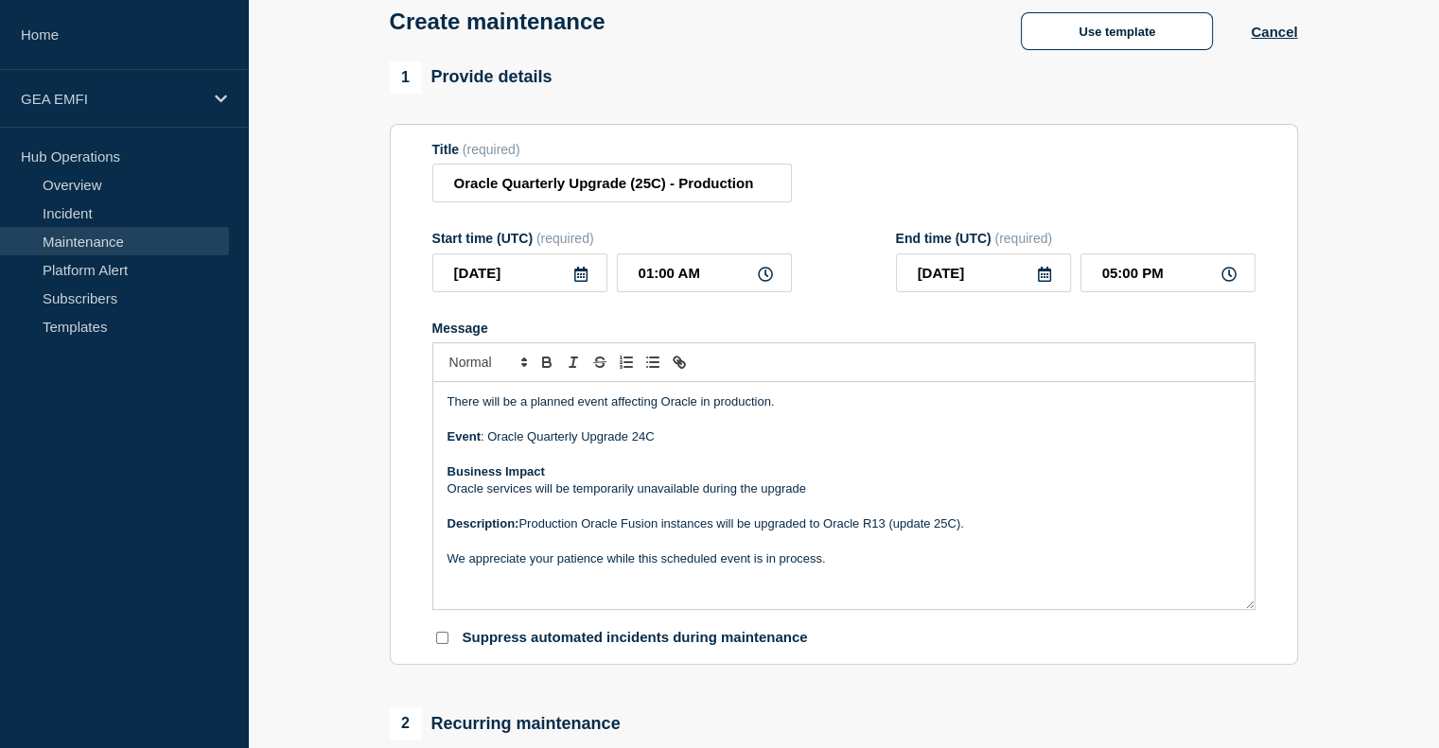
click at [740, 241] on div "Start time (UTC) (required)" at bounding box center [611, 238] width 359 height 15
click at [450, 188] on input "Oracle Quarterly Upgrade (25C) - Production" at bounding box center [611, 183] width 359 height 39
drag, startPoint x: 450, startPoint y: 188, endPoint x: 400, endPoint y: 183, distance: 50.5
click at [400, 183] on section "Title (required) Oracle Quarterly Upgrade (25C) - Production Start time (UTC) (…" at bounding box center [844, 395] width 908 height 542
click at [465, 184] on input "Oracle Quarterly Upgrade (25C) - Production" at bounding box center [611, 183] width 359 height 39
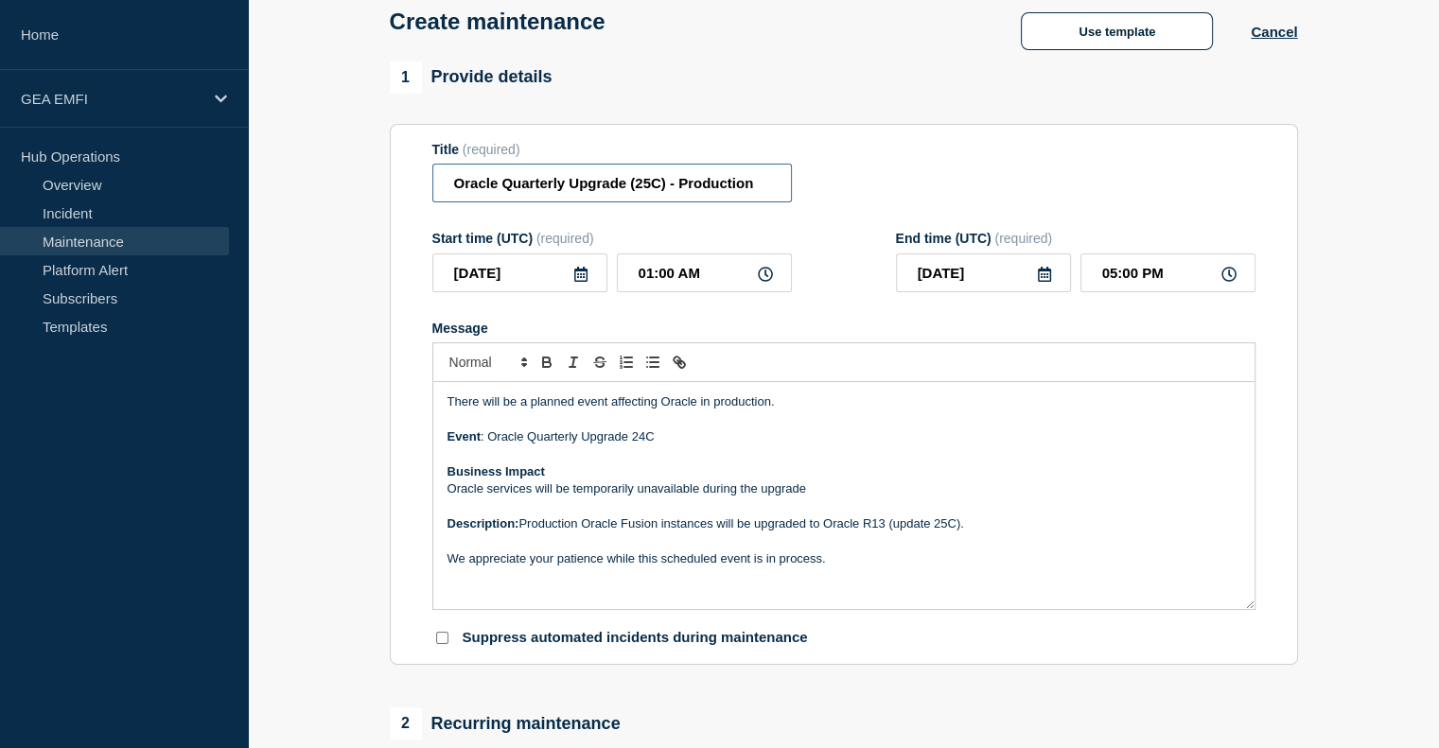
drag, startPoint x: 465, startPoint y: 184, endPoint x: 803, endPoint y: 194, distance: 337.8
click at [803, 194] on div "Title (required) Oracle Quarterly Upgrade (25C) - Production" at bounding box center [843, 172] width 823 height 61
click at [769, 185] on input "Oracle Quarterly Upgrade (25C) - Production" at bounding box center [611, 183] width 359 height 39
click at [821, 497] on p "Oracle services will be temporarily unavailable during the upgrade" at bounding box center [843, 489] width 793 height 17
click at [828, 562] on p "We appreciate your patience while this scheduled event is in process." at bounding box center [843, 559] width 793 height 17
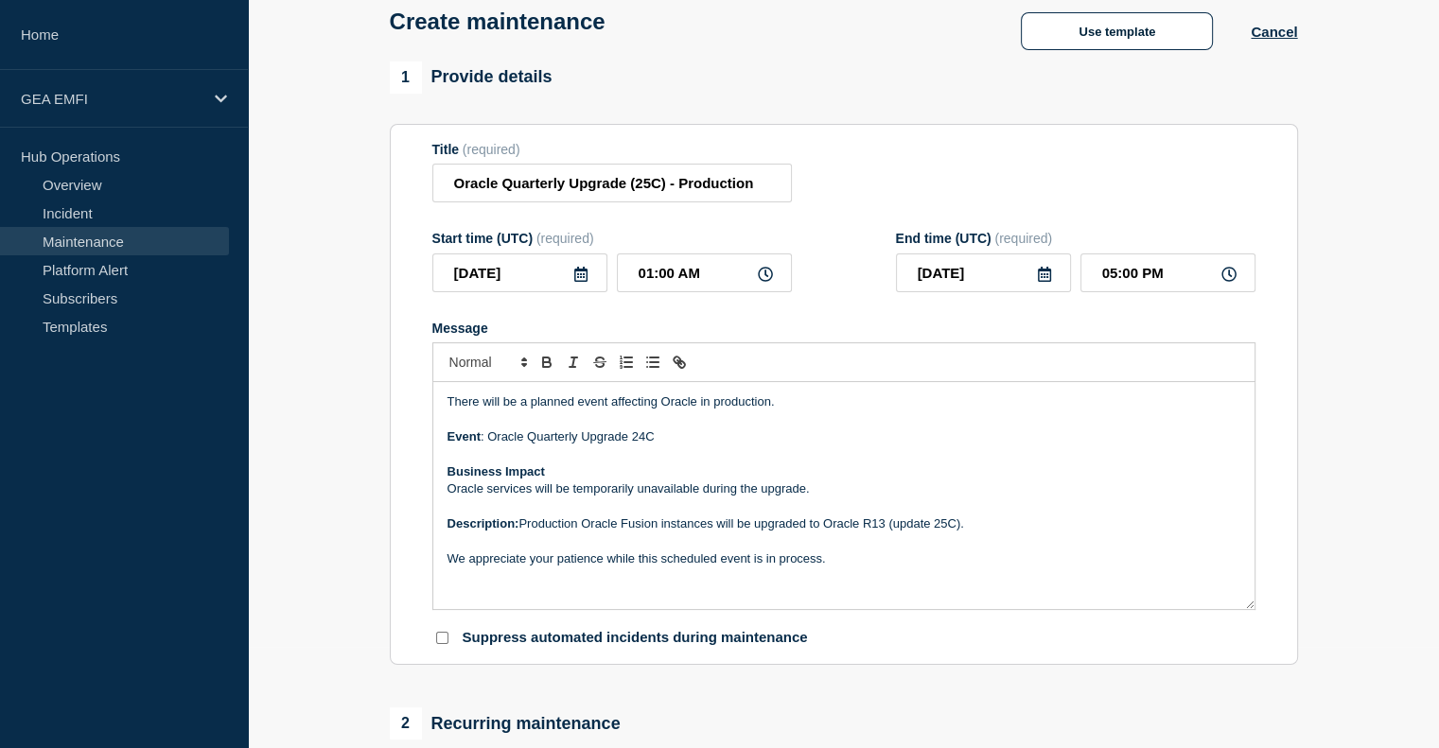
click at [639, 438] on p "Event : Oracle Quarterly Upgrade 24C" at bounding box center [843, 437] width 793 height 17
click at [839, 560] on p "We appreciate your patience while this scheduled event is in process." at bounding box center [843, 559] width 793 height 17
drag, startPoint x: 536, startPoint y: 192, endPoint x: 870, endPoint y: 192, distance: 333.9
click at [870, 192] on div "Title (required) Oracle Quarterly Upgrade (25C) - Production" at bounding box center [843, 172] width 823 height 61
click at [458, 406] on p "There will be a planned event affecting Oracle in production." at bounding box center [843, 402] width 793 height 17
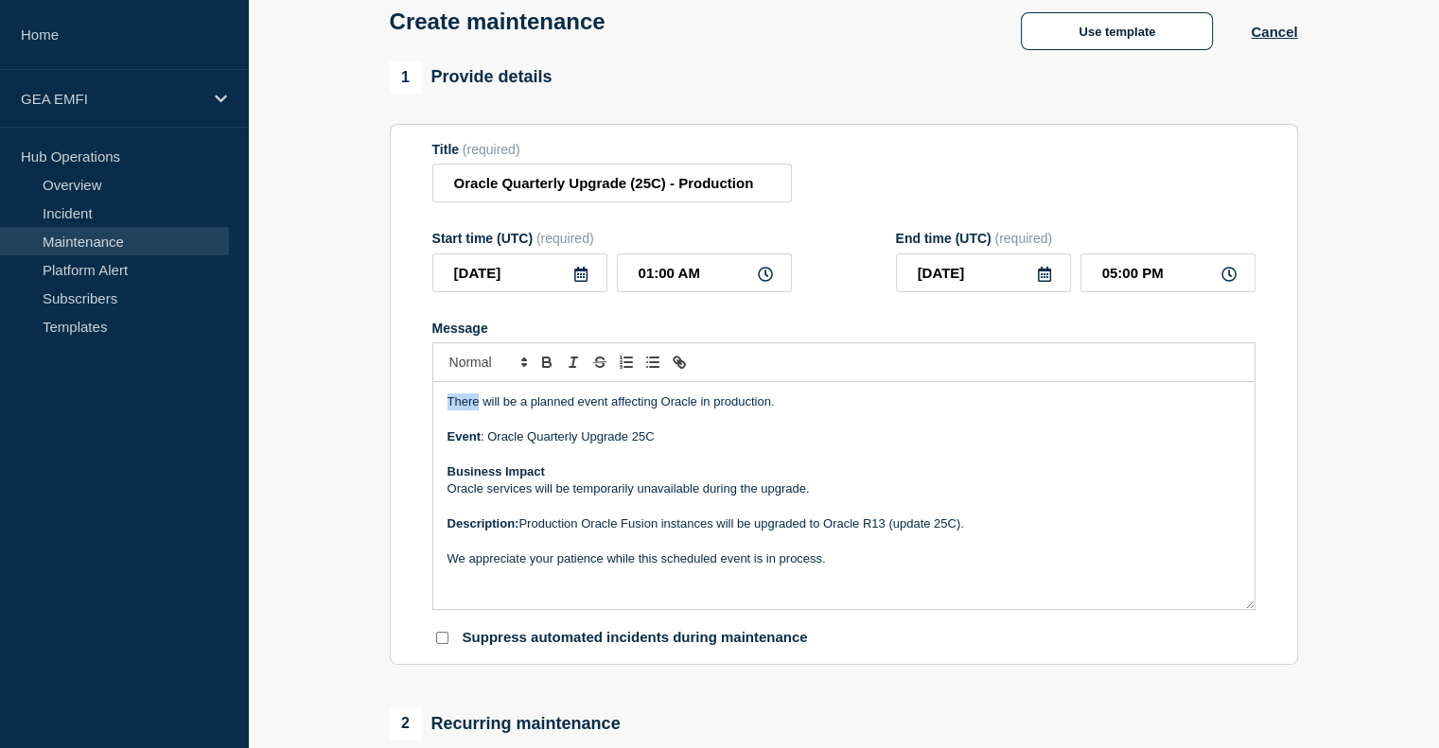
click at [458, 406] on p "There will be a planned event affecting Oracle in production." at bounding box center [843, 402] width 793 height 17
click at [616, 459] on p "Message" at bounding box center [843, 454] width 793 height 17
drag, startPoint x: 661, startPoint y: 441, endPoint x: 409, endPoint y: 393, distance: 257.1
click at [409, 393] on section "Title (required) Oracle Quarterly Upgrade (25C) - Production Start time (UTC) (…" at bounding box center [844, 395] width 908 height 542
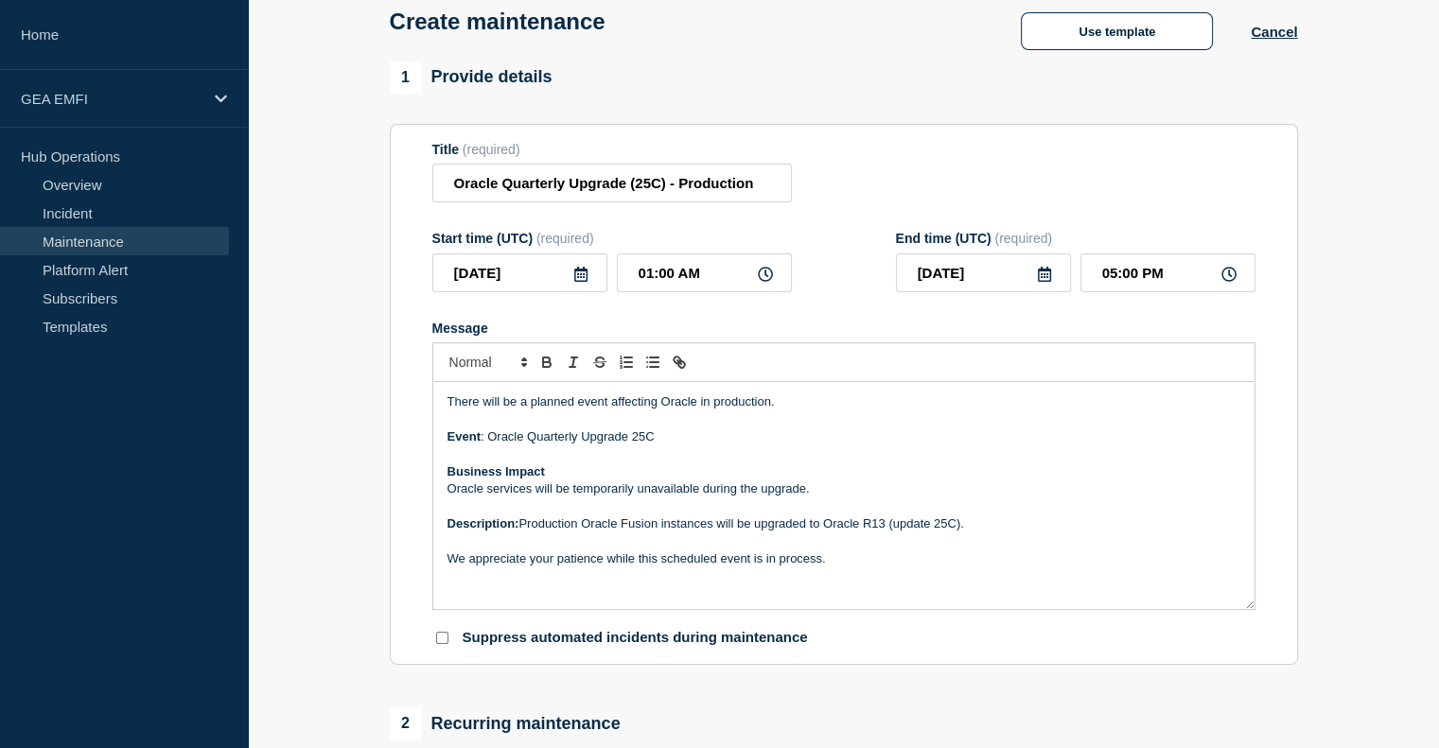
click at [851, 568] on p "We appreciate your patience while this scheduled event is in process." at bounding box center [843, 559] width 793 height 17
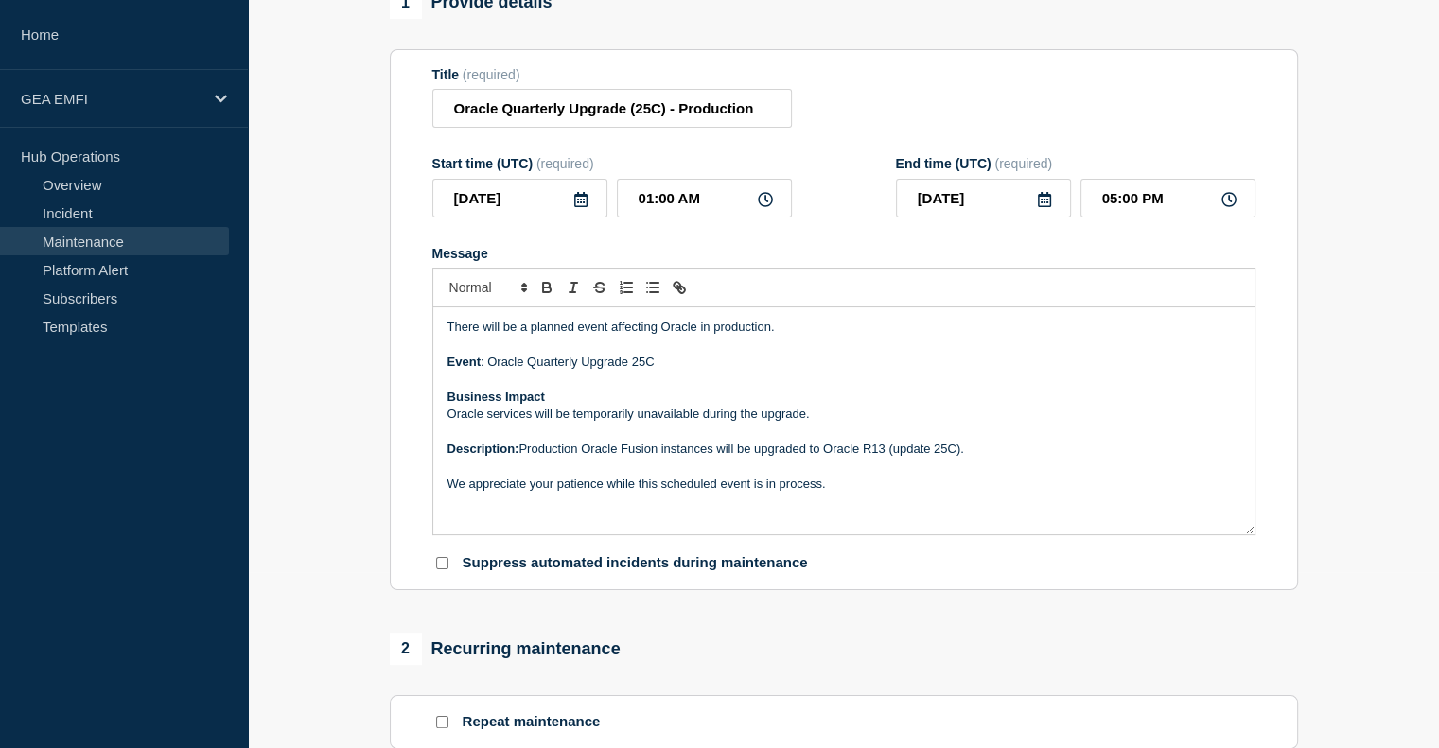
scroll to position [0, 0]
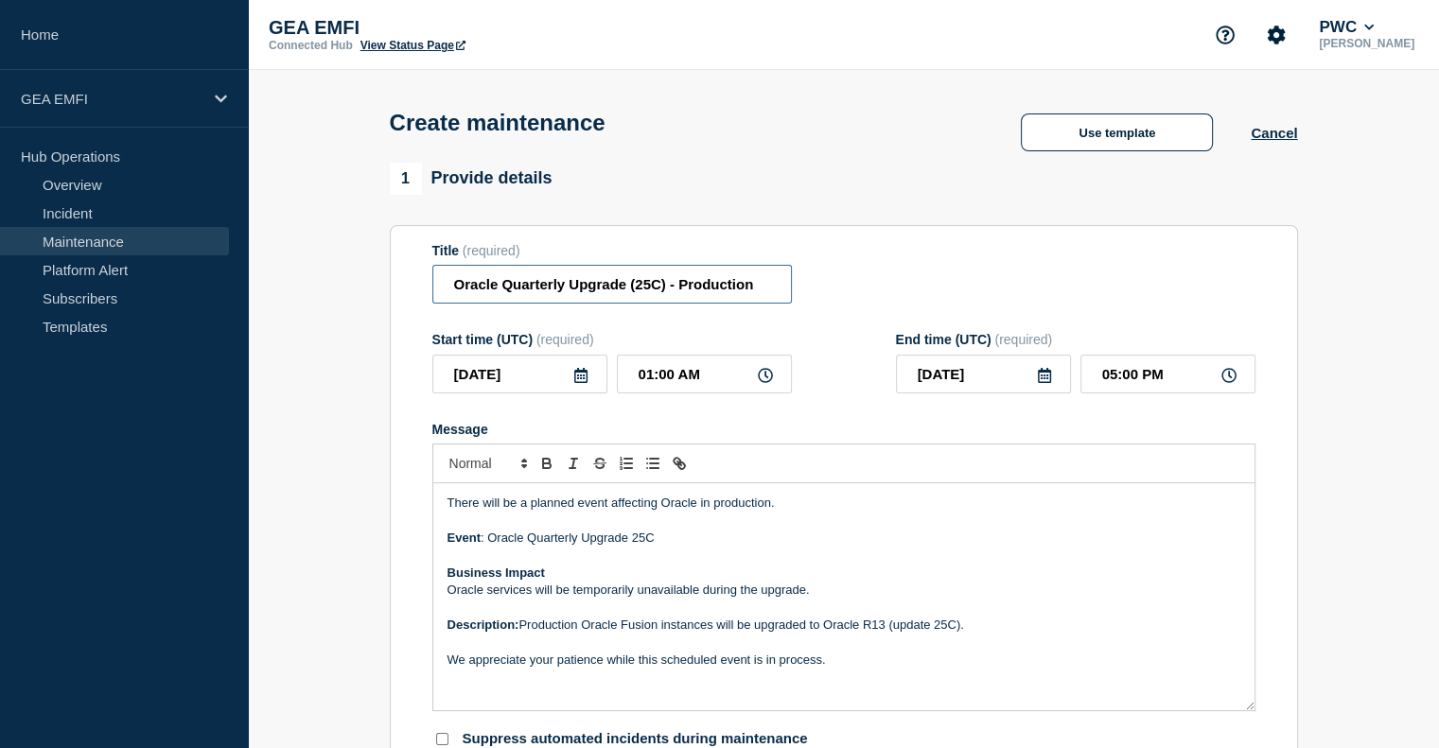
drag, startPoint x: 647, startPoint y: 283, endPoint x: 873, endPoint y: 271, distance: 226.4
click at [873, 271] on div "Title (required) Oracle Quarterly Upgrade (25C) - Production" at bounding box center [843, 273] width 823 height 61
click at [613, 293] on input "Oracle Quarterly Upgrade (25C) - Production" at bounding box center [611, 284] width 359 height 39
click at [571, 525] on p "Message" at bounding box center [843, 521] width 793 height 17
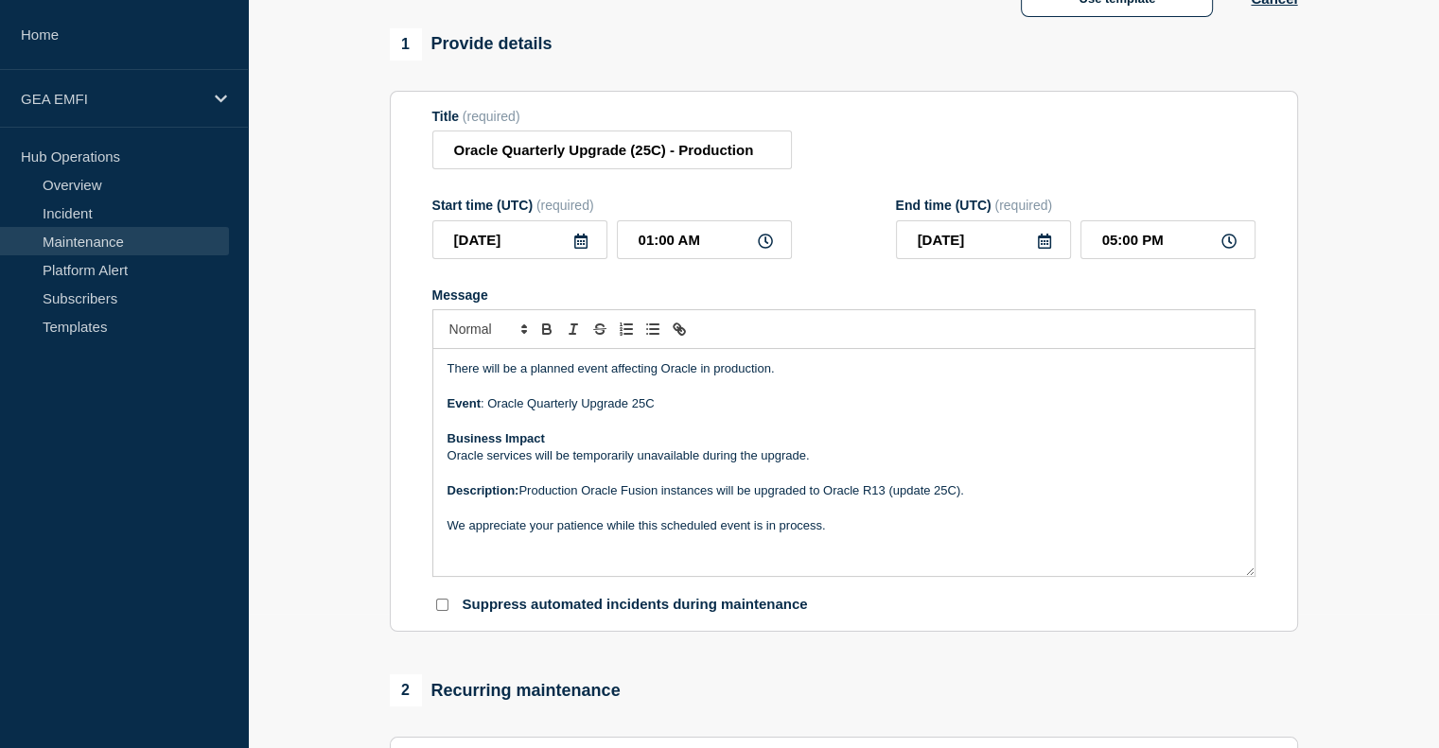
scroll to position [155, 0]
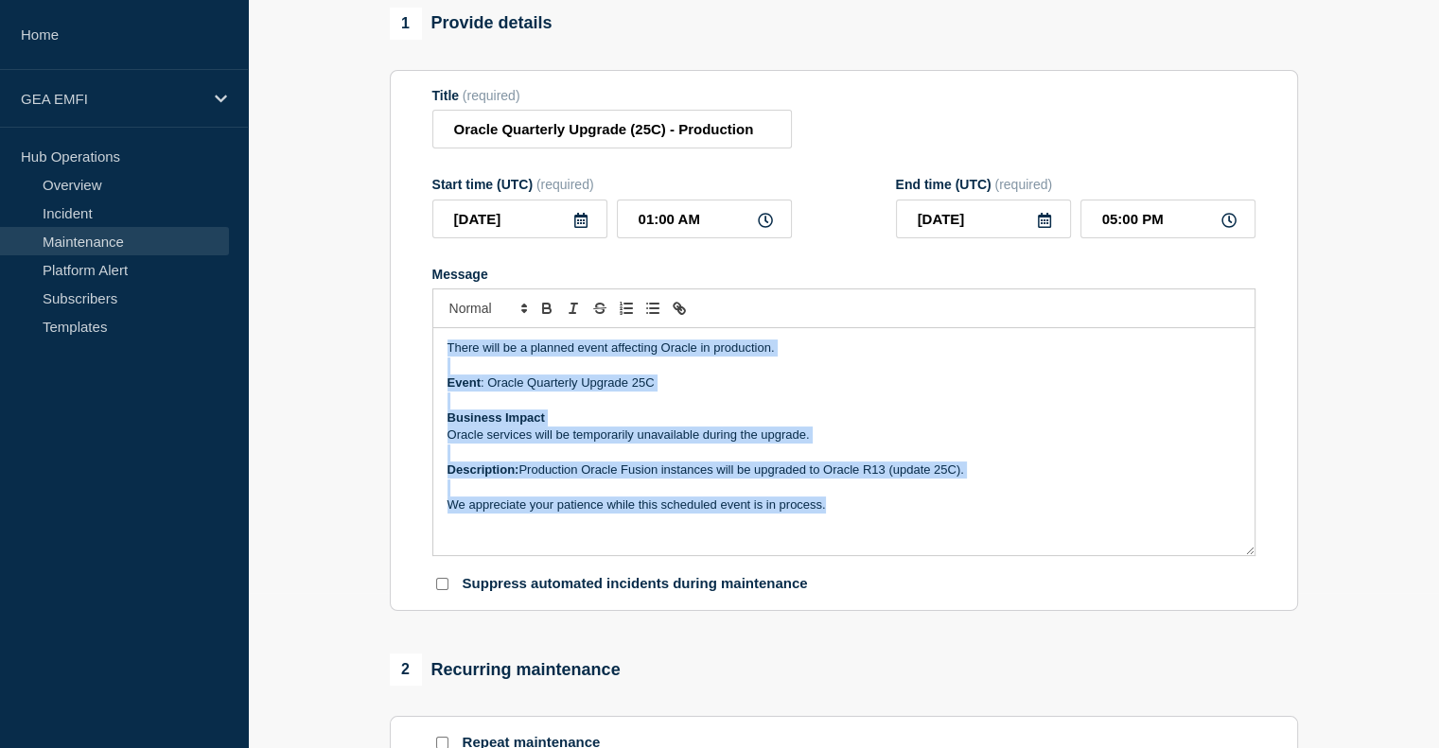
drag, startPoint x: 854, startPoint y: 510, endPoint x: 400, endPoint y: 275, distance: 511.1
click at [400, 275] on section "Title (required) Oracle Quarterly Upgrade (25C) - Production Start time (UTC) (…" at bounding box center [844, 341] width 908 height 542
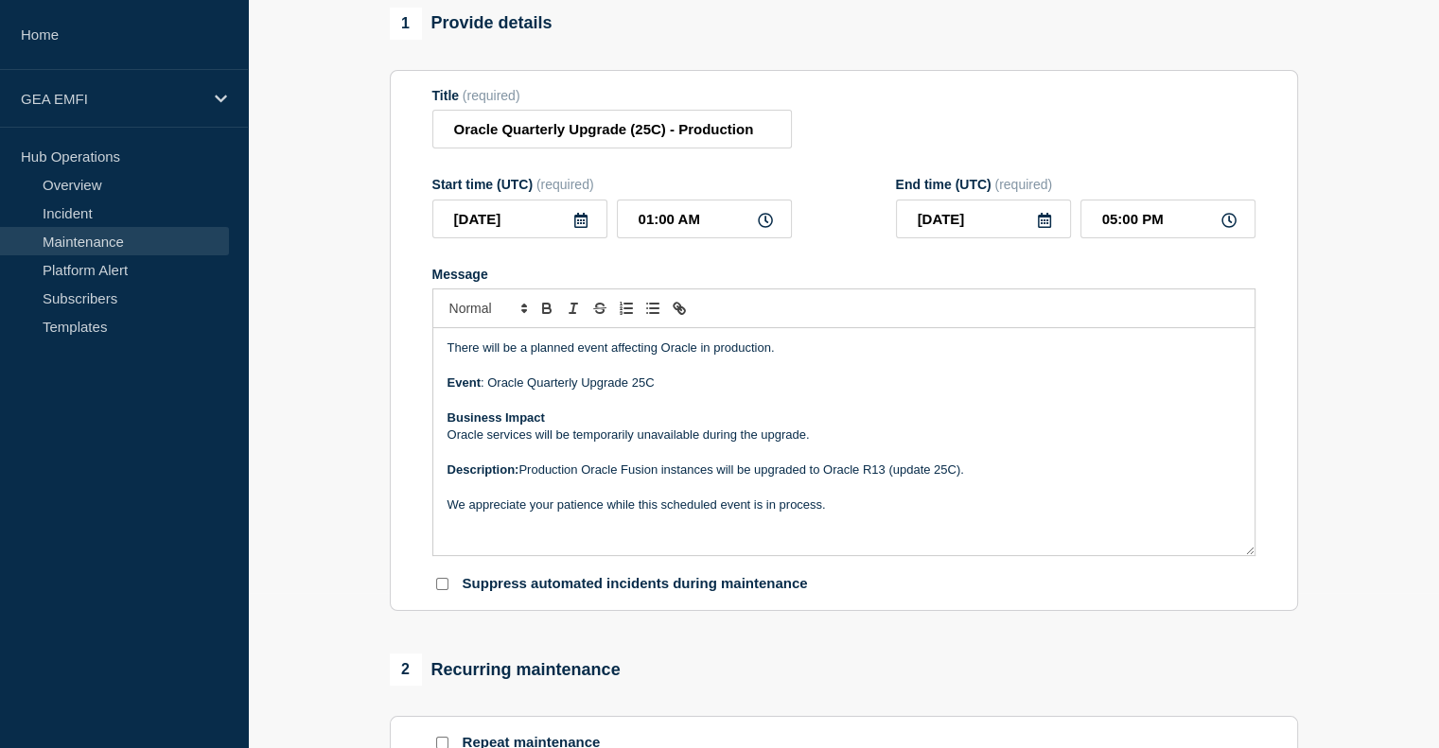
click at [548, 423] on p "Business Impact" at bounding box center [843, 418] width 793 height 17
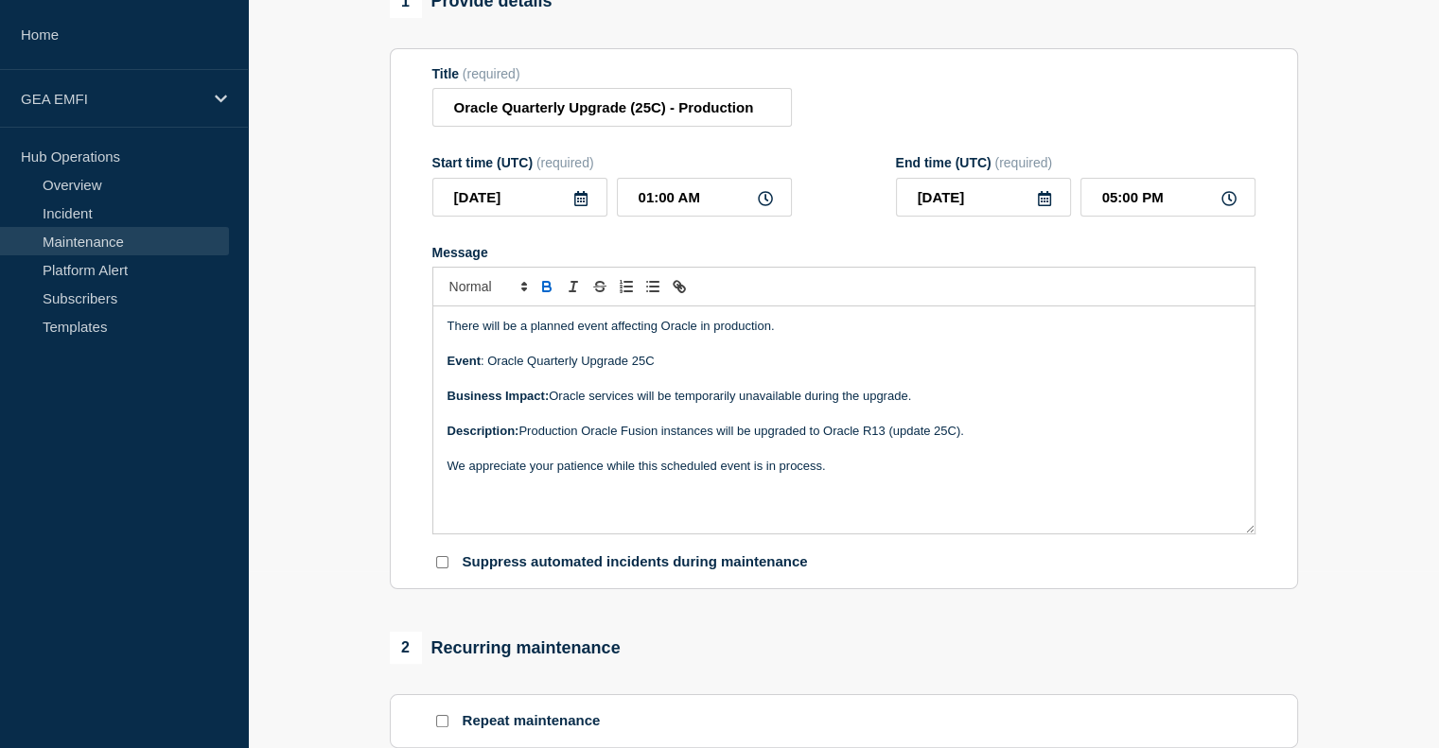
scroll to position [178, 0]
click at [490, 352] on p "Message" at bounding box center [843, 343] width 793 height 17
click at [777, 334] on p "There will be a planned event affecting Oracle in production." at bounding box center [843, 325] width 793 height 17
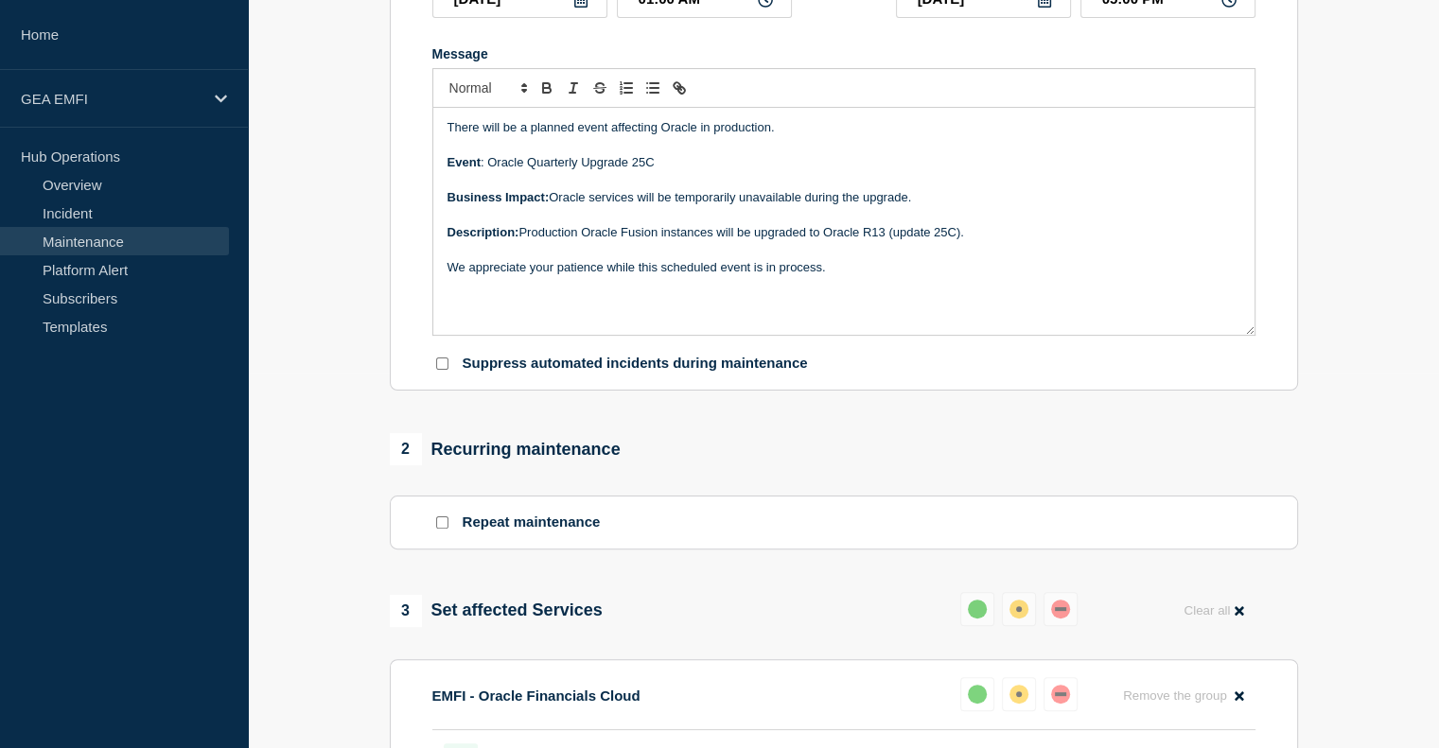
scroll to position [0, 0]
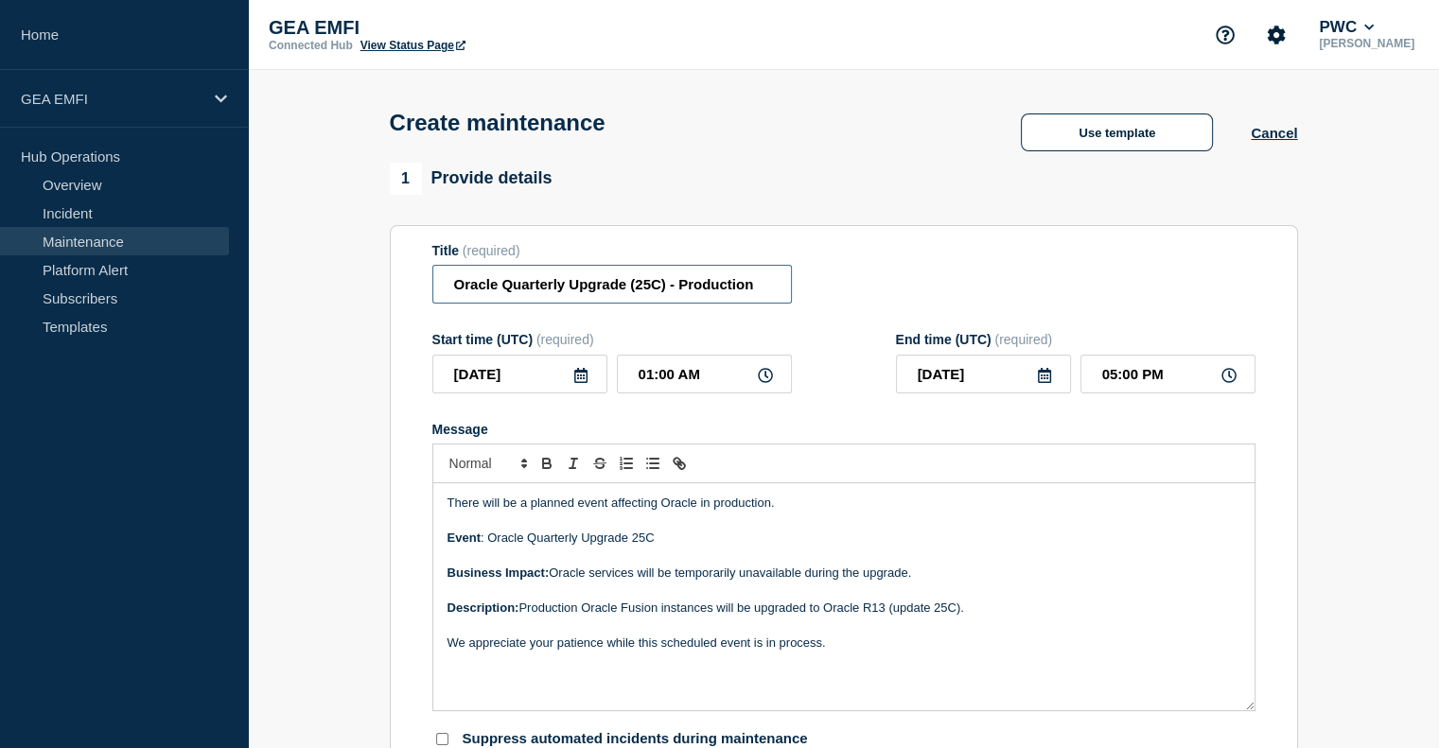
drag, startPoint x: 658, startPoint y: 282, endPoint x: 947, endPoint y: 317, distance: 290.6
click at [947, 317] on form "Title (required) Oracle Quarterly Upgrade (25C) - Production Start time (UTC) (…" at bounding box center [843, 496] width 823 height 506
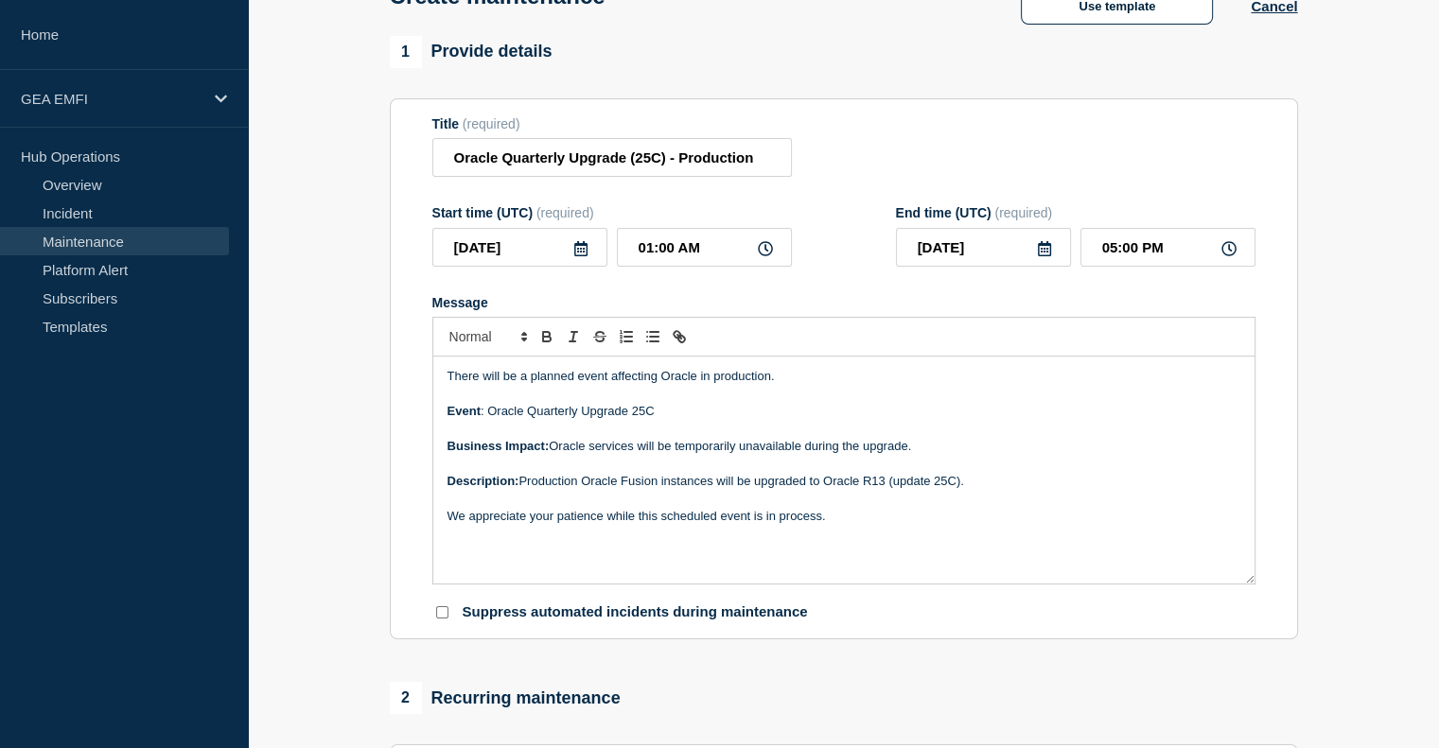
scroll to position [121, 0]
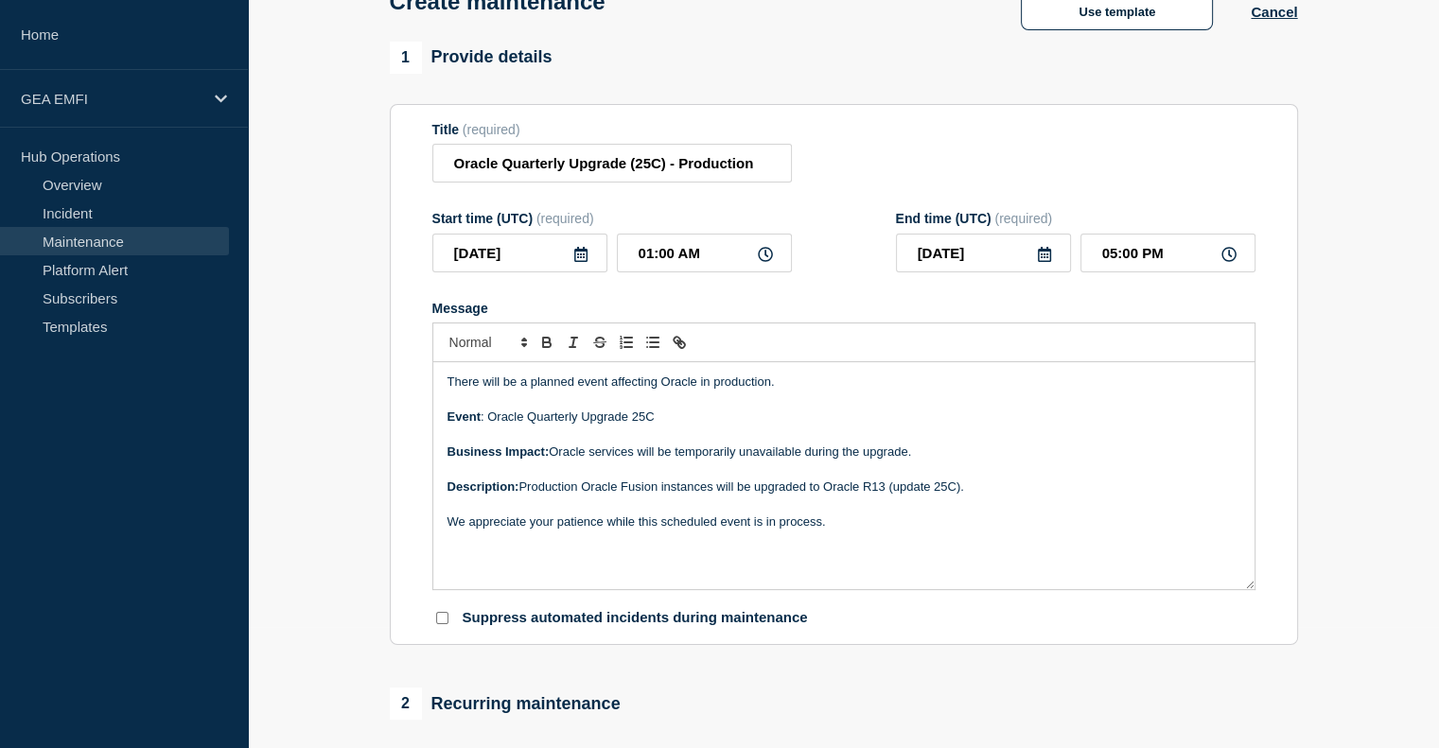
click at [819, 513] on p "Message" at bounding box center [843, 504] width 793 height 17
click at [828, 520] on p "We appreciate your patience while this scheduled event is in process." at bounding box center [843, 522] width 793 height 17
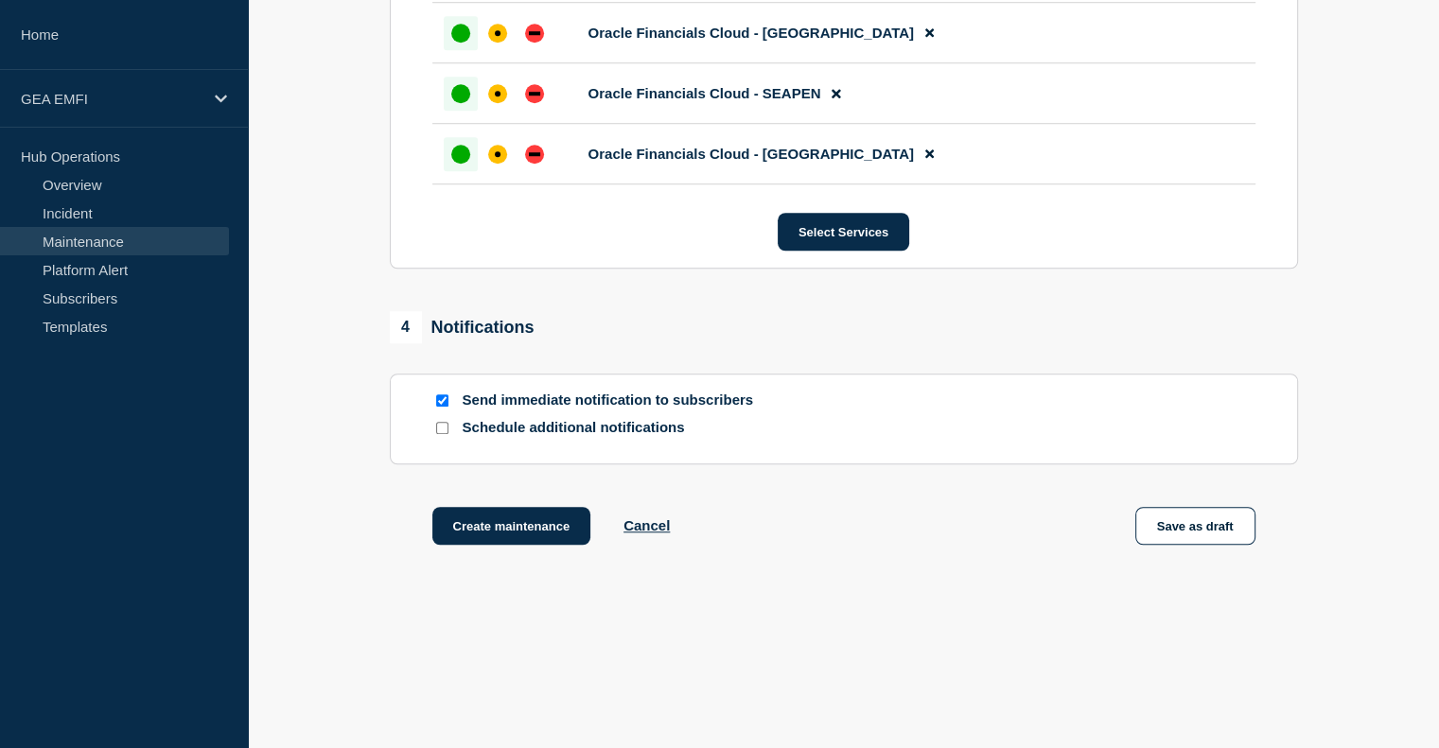
scroll to position [1468, 0]
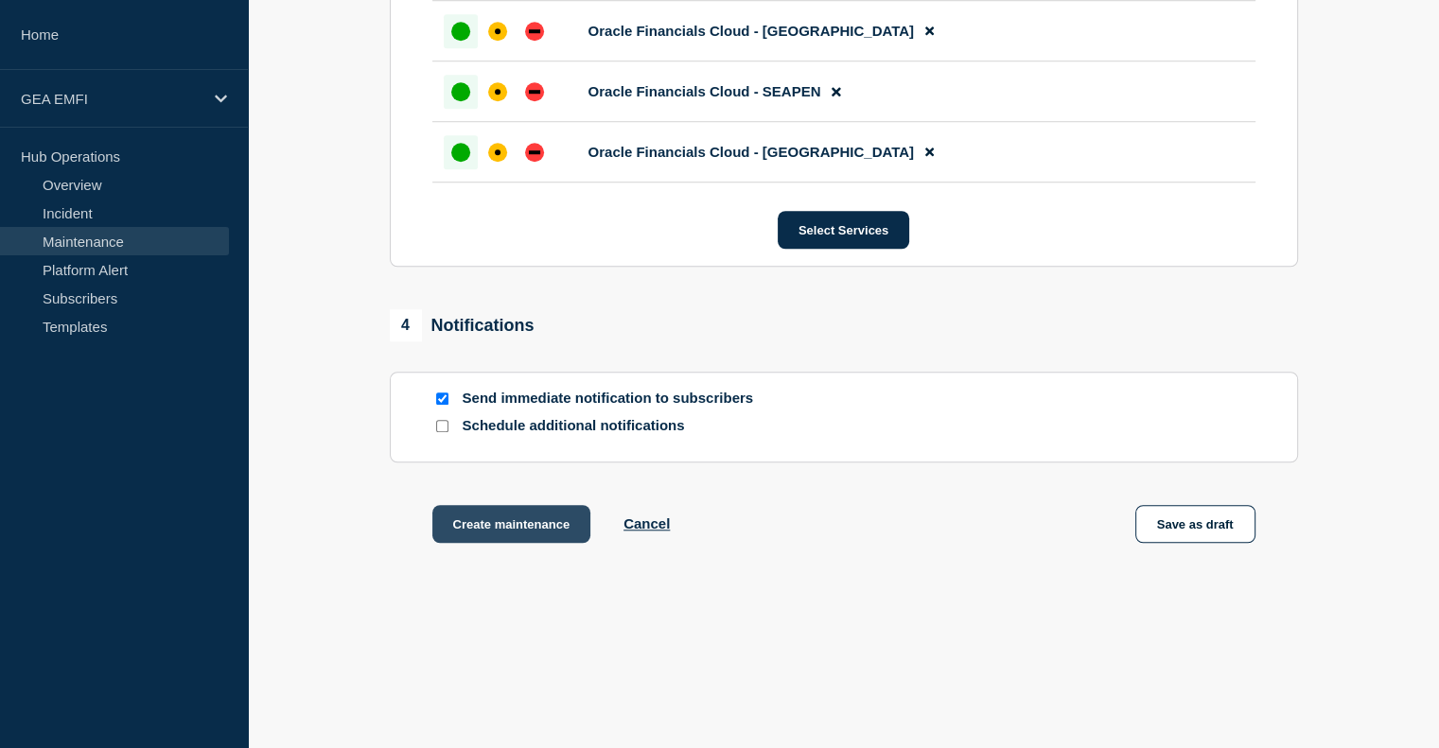
click at [485, 529] on button "Create maintenance" at bounding box center [511, 524] width 159 height 38
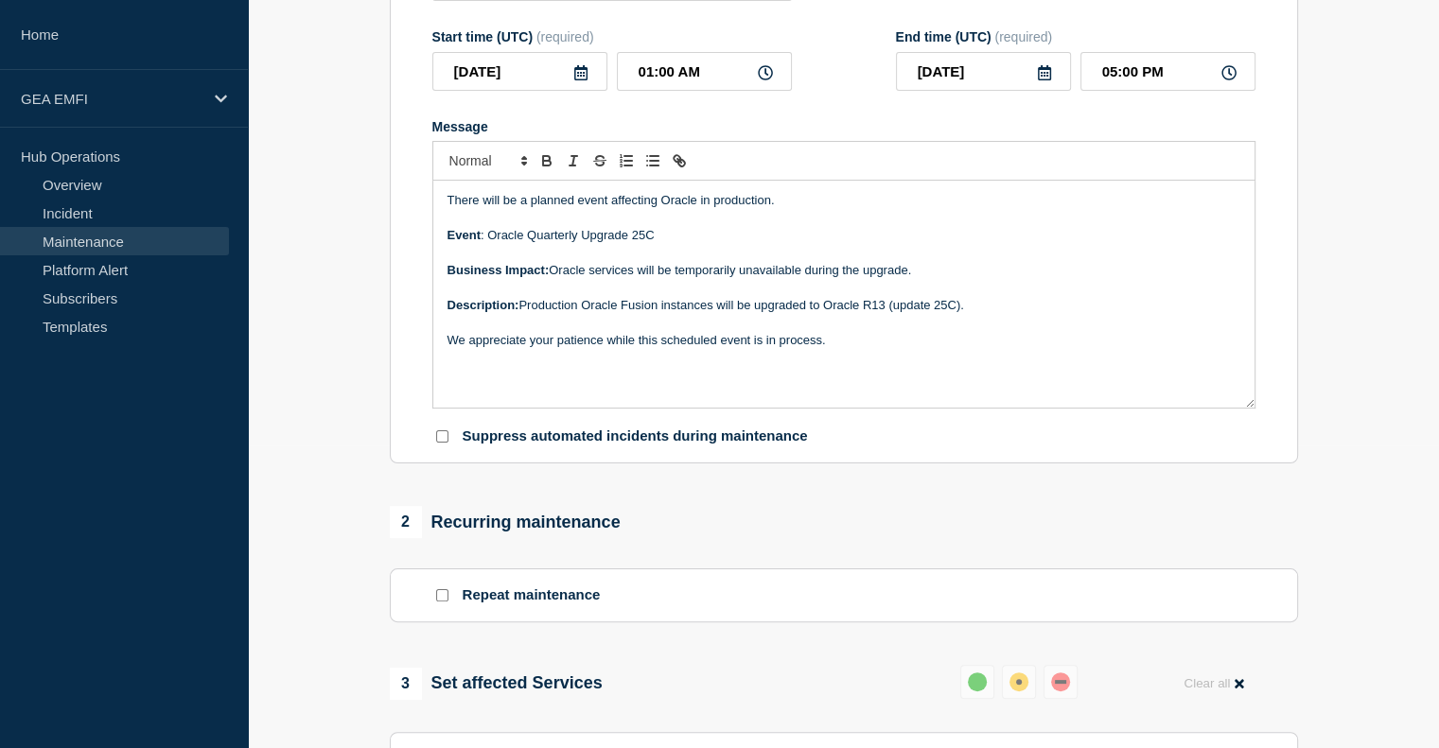
scroll to position [197, 0]
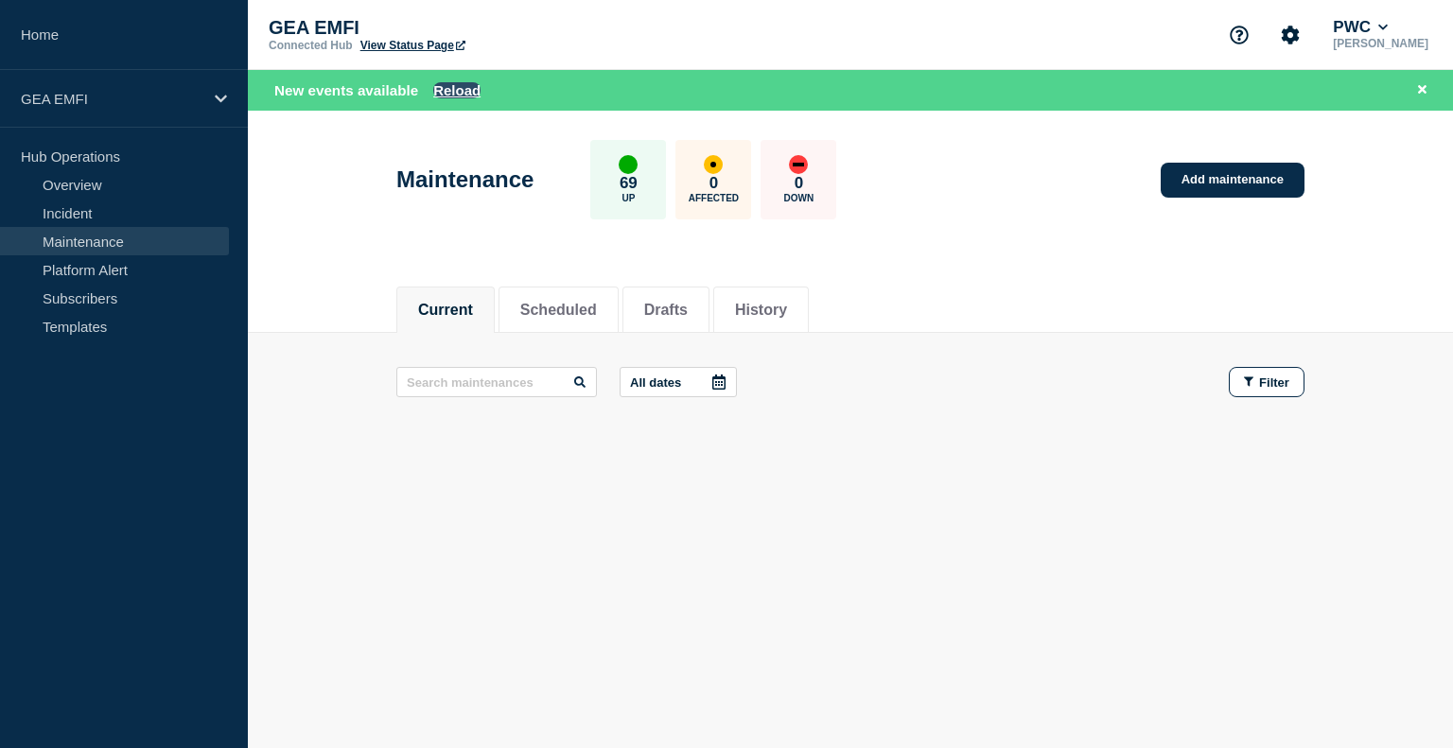
click at [450, 90] on button "Reload" at bounding box center [456, 90] width 47 height 16
